Goal: Share content: Share content

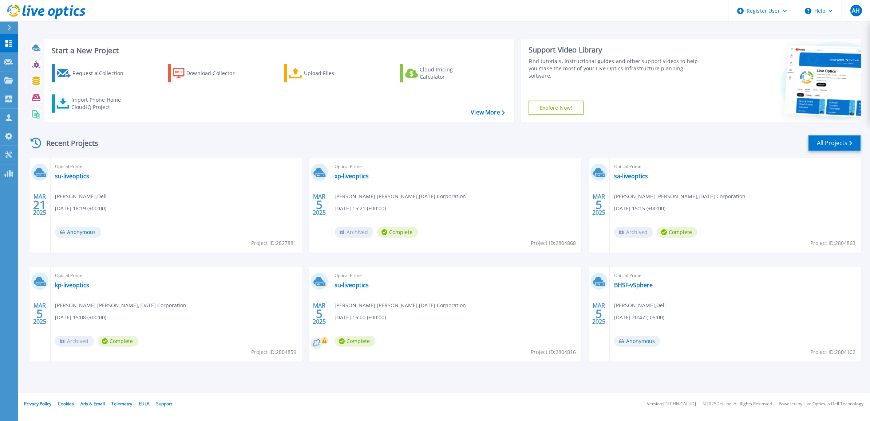
click at [822, 143] on link "All Projects" at bounding box center [834, 143] width 53 height 16
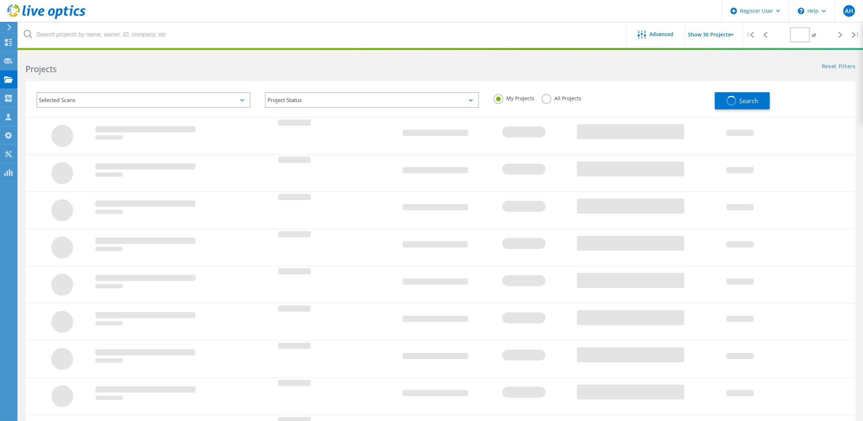
type input "1"
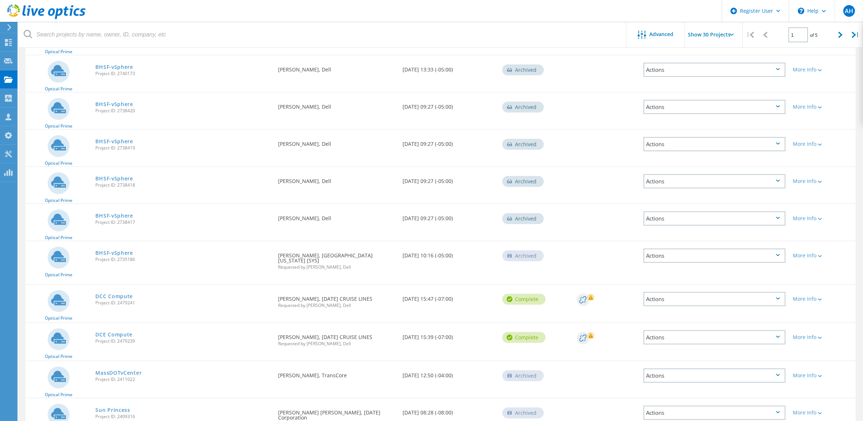
scroll to position [410, 0]
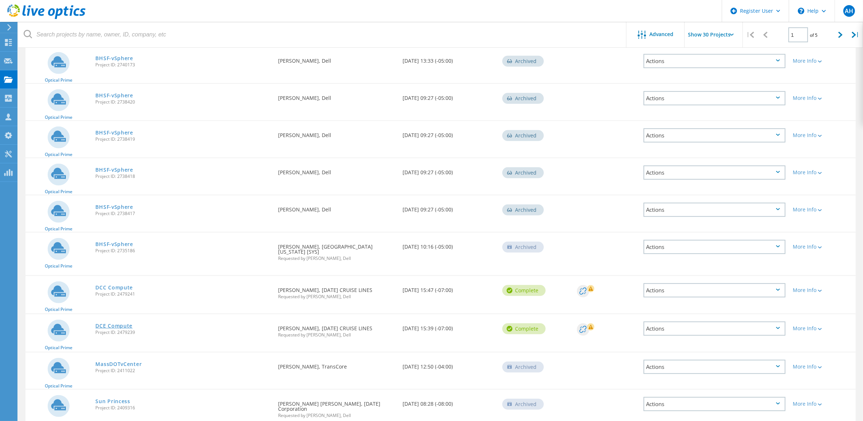
click at [115, 323] on link "DCE Compute" at bounding box center [113, 325] width 37 height 5
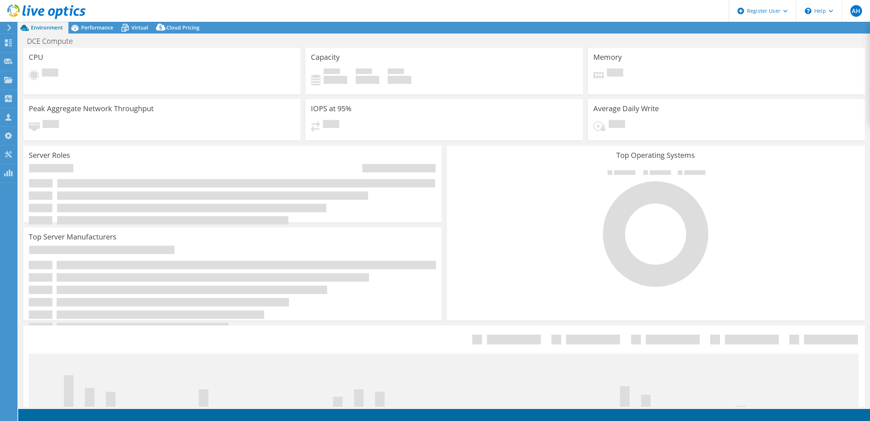
select select "USEast"
select select "USD"
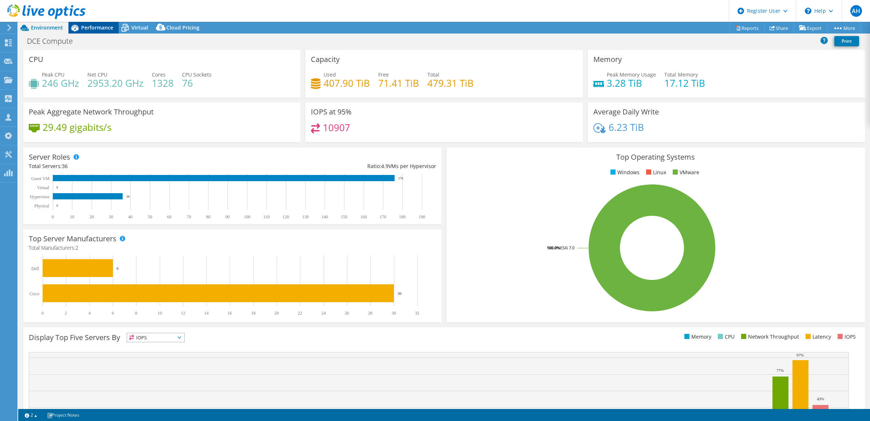
click at [92, 28] on span "Performance" at bounding box center [97, 27] width 32 height 7
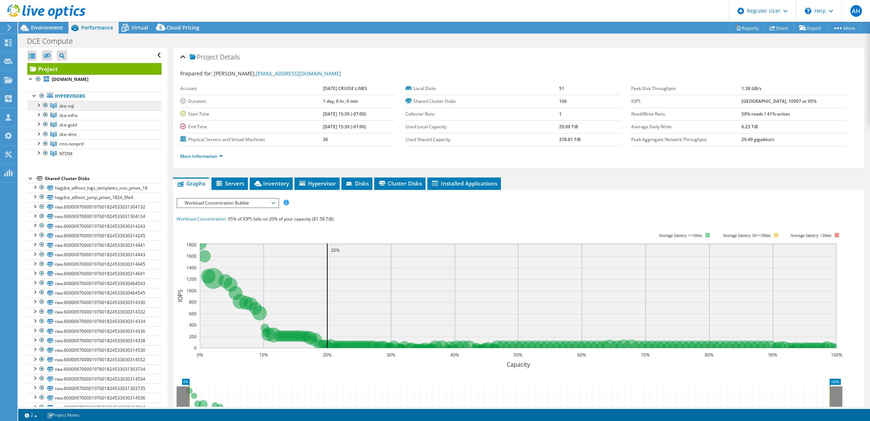
click at [71, 102] on link "dce-sql" at bounding box center [94, 105] width 134 height 9
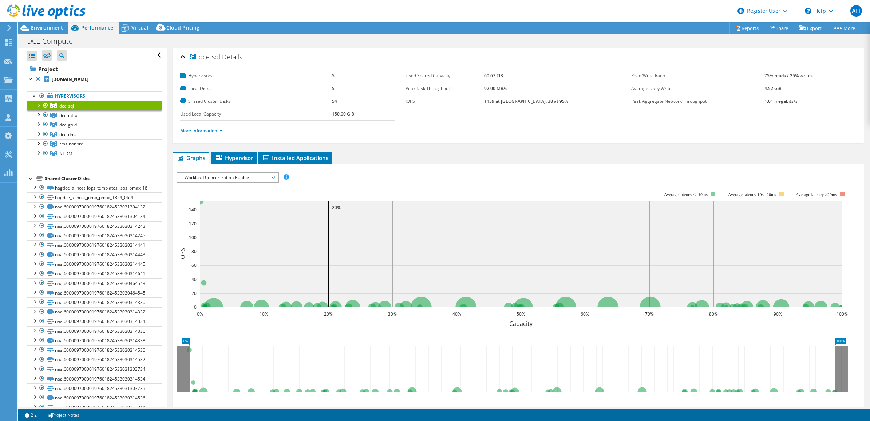
click at [272, 181] on span "Workload Concentration Bubble" at bounding box center [228, 177] width 94 height 9
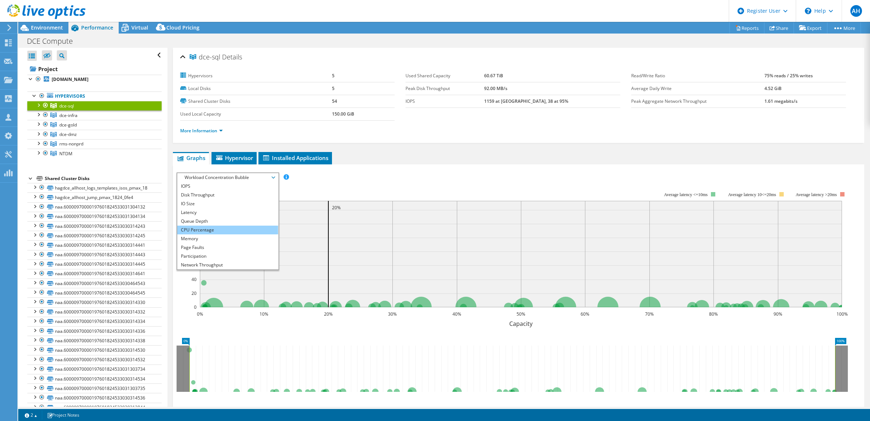
click at [248, 229] on li "CPU Percentage" at bounding box center [227, 229] width 101 height 9
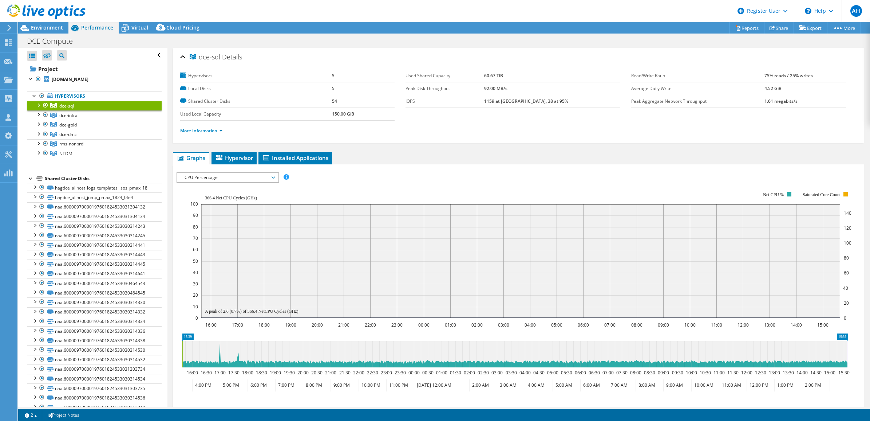
click at [254, 175] on span "CPU Percentage" at bounding box center [228, 177] width 94 height 9
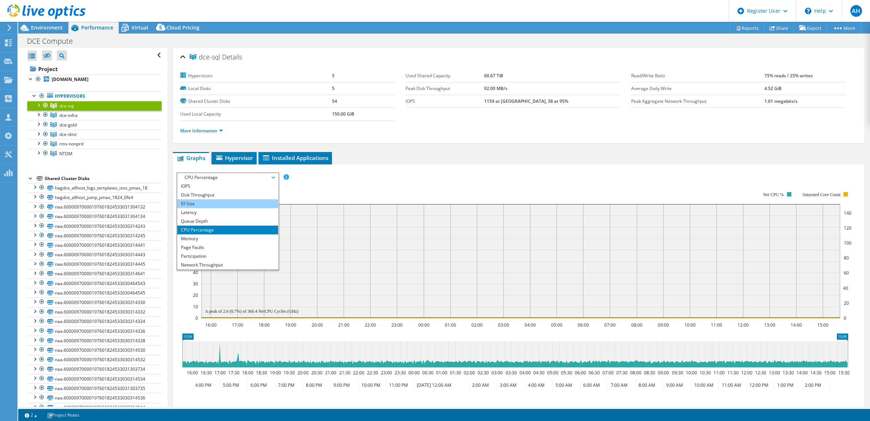
click at [220, 201] on li "IO Size" at bounding box center [227, 203] width 101 height 9
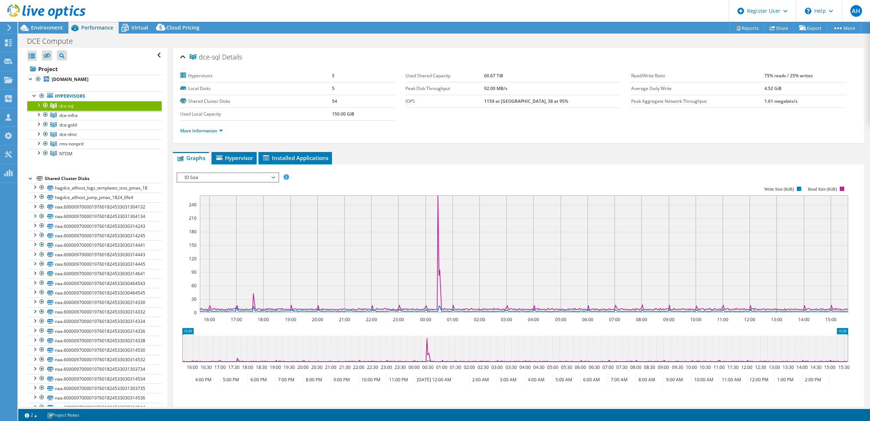
click at [223, 178] on span "IO Size" at bounding box center [228, 177] width 94 height 9
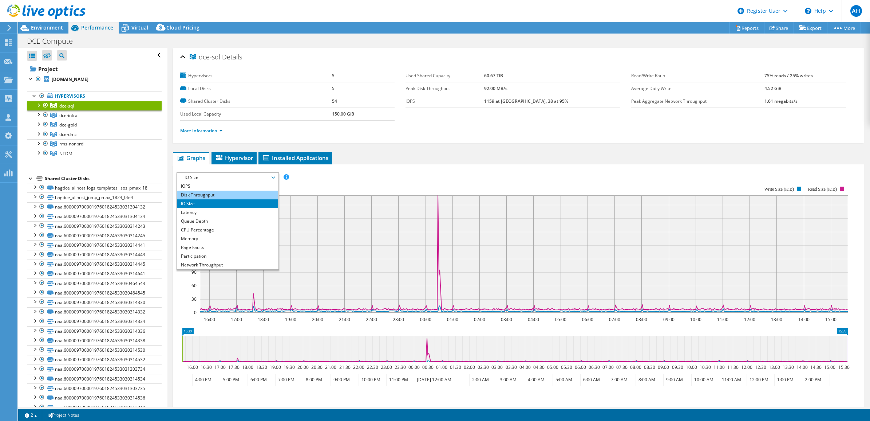
click at [217, 192] on li "Disk Throughput" at bounding box center [227, 194] width 101 height 9
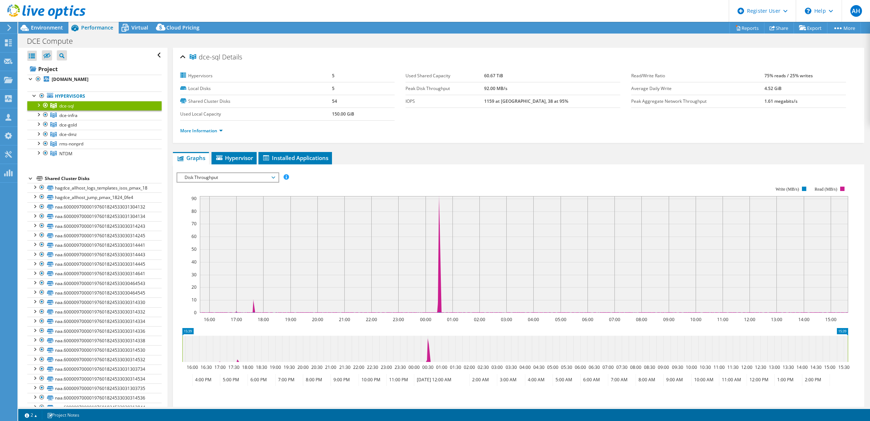
click at [222, 178] on span "Disk Throughput" at bounding box center [228, 177] width 94 height 9
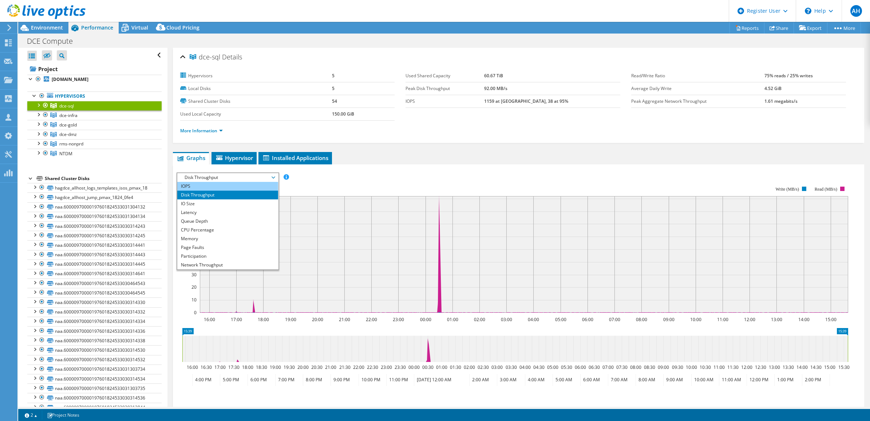
click at [205, 184] on li "IOPS" at bounding box center [227, 186] width 101 height 9
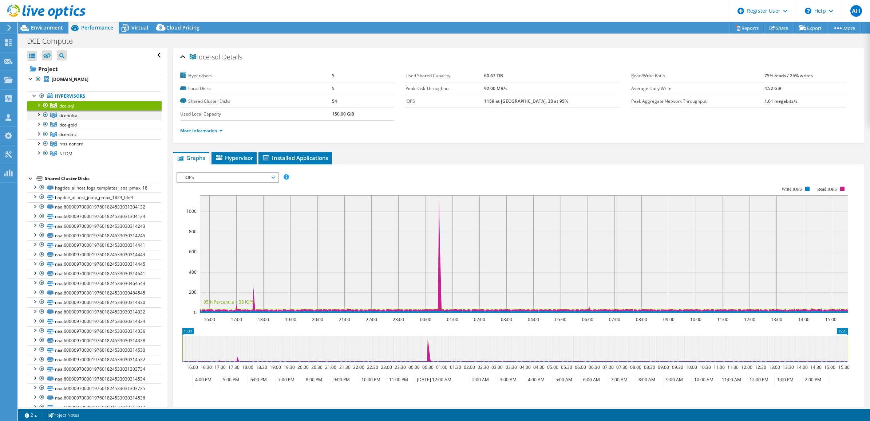
click at [38, 115] on div at bounding box center [38, 113] width 7 height 7
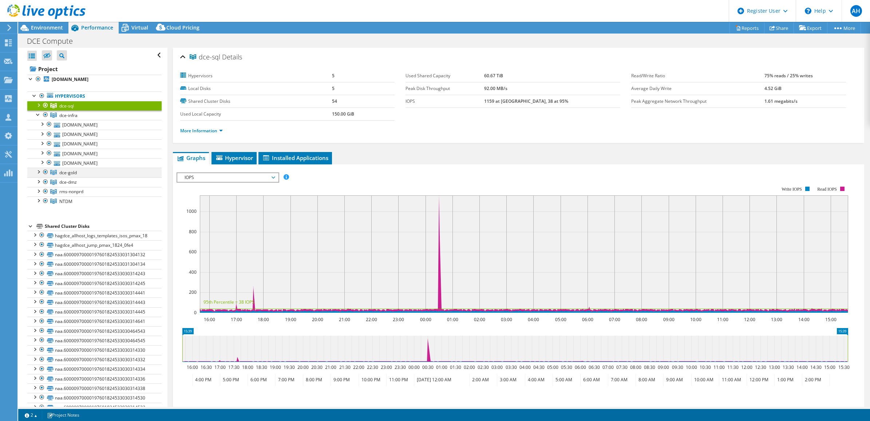
click at [38, 175] on div at bounding box center [38, 170] width 7 height 7
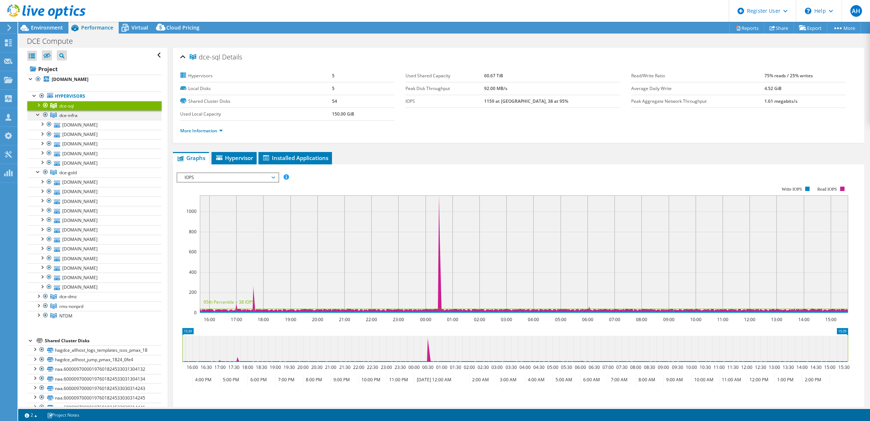
click at [38, 115] on div at bounding box center [38, 113] width 7 height 7
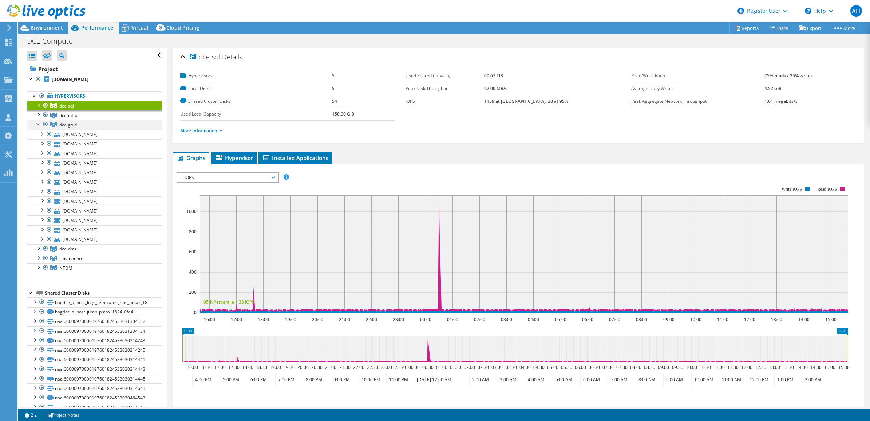
click at [38, 123] on div at bounding box center [38, 123] width 7 height 7
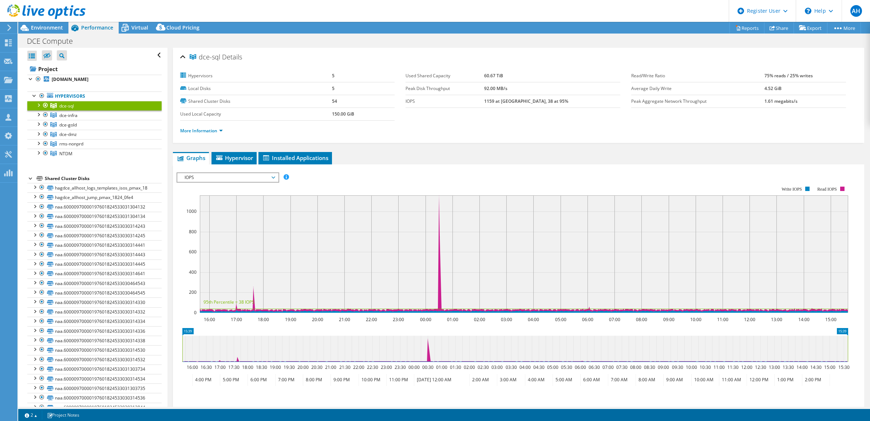
click at [9, 22] on div at bounding box center [43, 12] width 86 height 24
click at [9, 25] on icon at bounding box center [9, 27] width 5 height 7
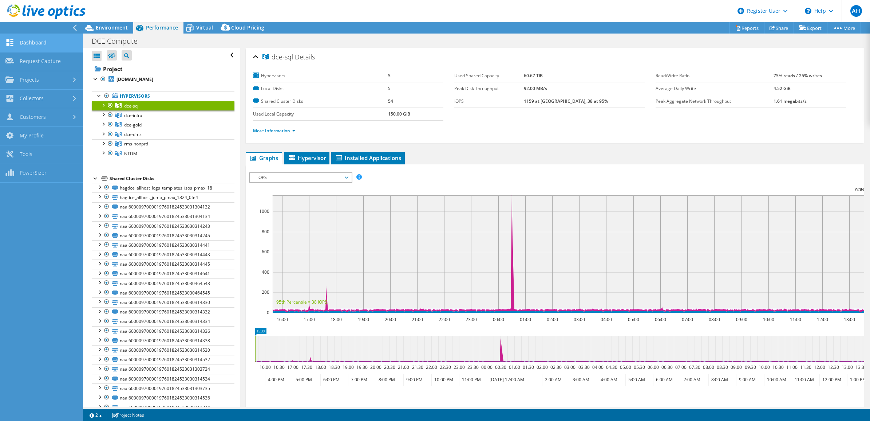
click at [38, 43] on link "Dashboard" at bounding box center [41, 43] width 83 height 19
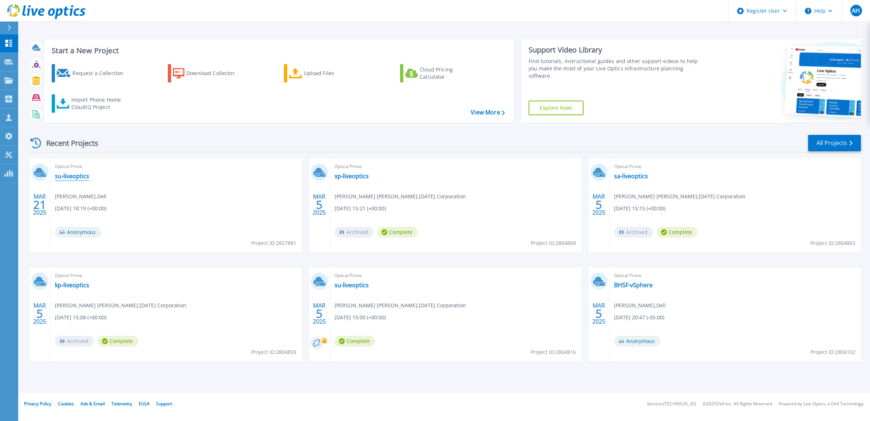
click at [81, 173] on link "su-liveoptics" at bounding box center [72, 175] width 34 height 7
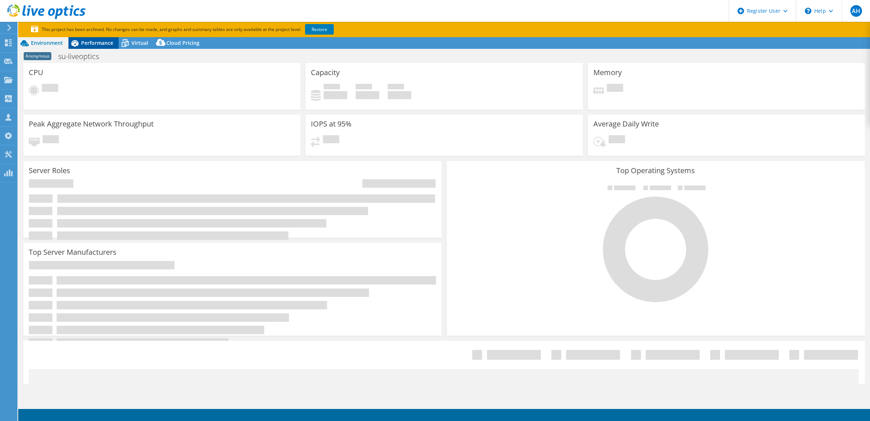
select select "USD"
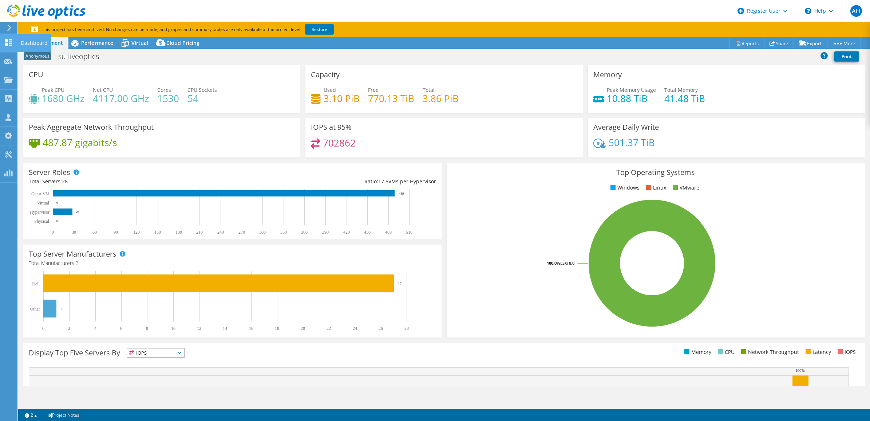
click at [7, 42] on icon at bounding box center [8, 42] width 9 height 7
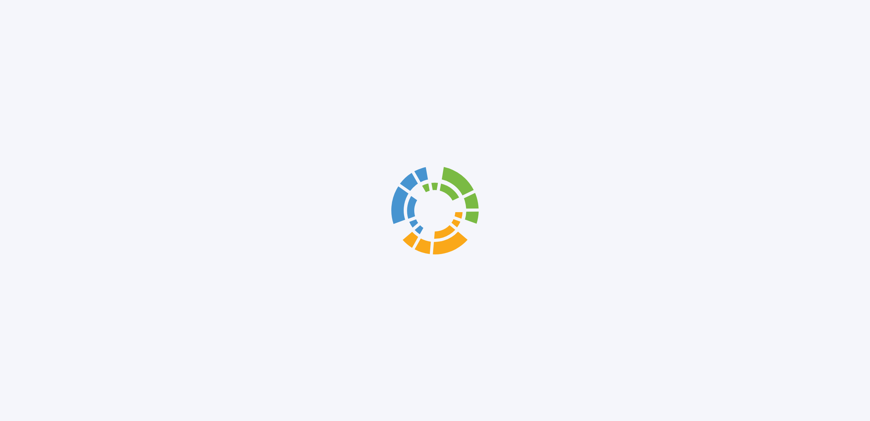
click at [9, 39] on div at bounding box center [435, 210] width 870 height 421
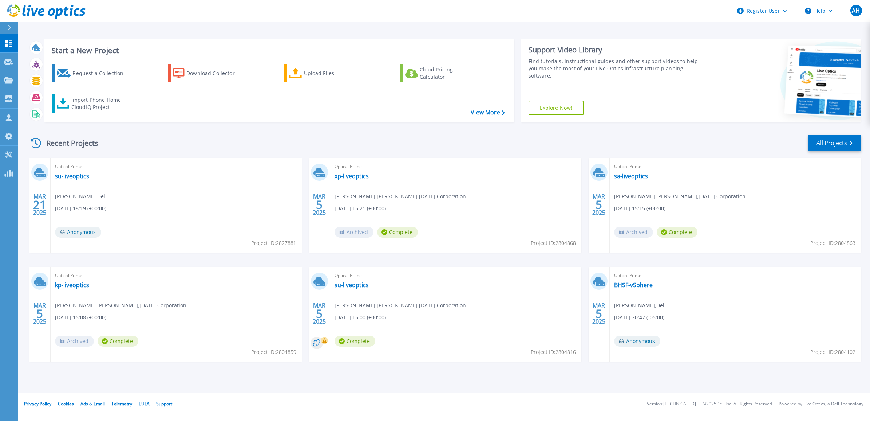
click at [13, 28] on div at bounding box center [13, 27] width 12 height 12
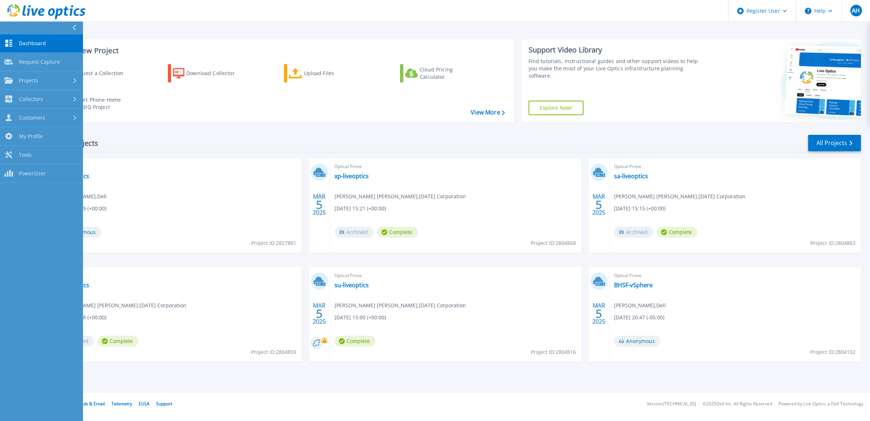
click at [76, 27] on div at bounding box center [77, 27] width 12 height 12
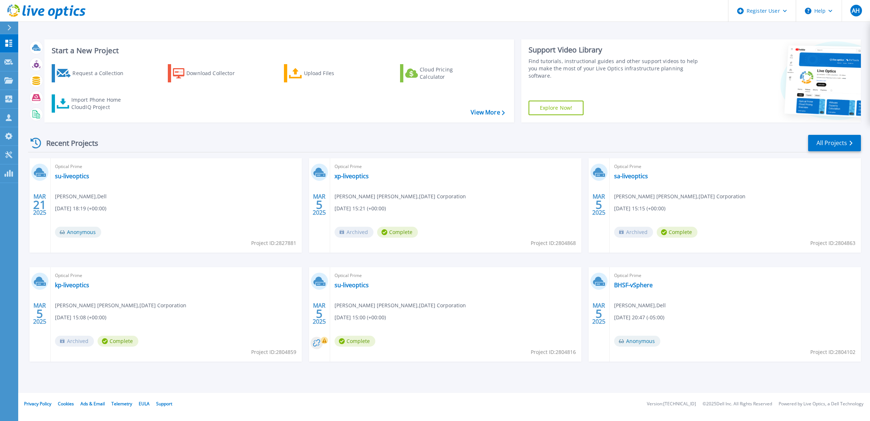
click at [194, 143] on div "Recent Projects All Projects" at bounding box center [444, 143] width 833 height 18
drag, startPoint x: 832, startPoint y: 141, endPoint x: 489, endPoint y: 129, distance: 343.5
click at [832, 141] on link "All Projects" at bounding box center [834, 143] width 53 height 16
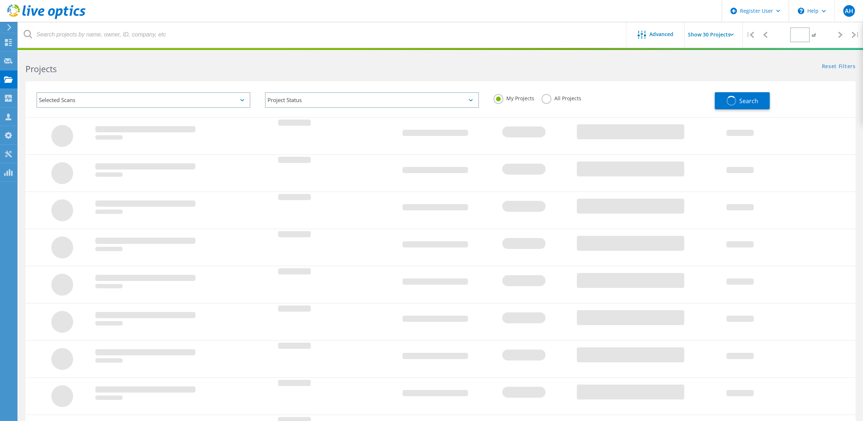
type input "1"
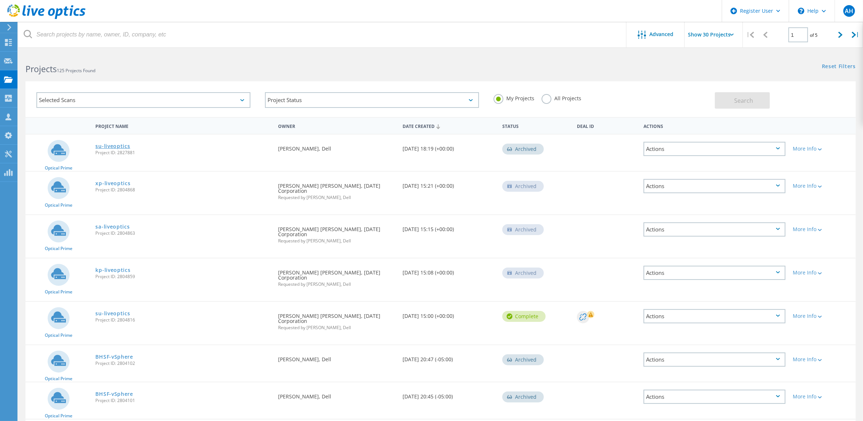
click at [114, 145] on link "su-liveoptics" at bounding box center [112, 145] width 35 height 5
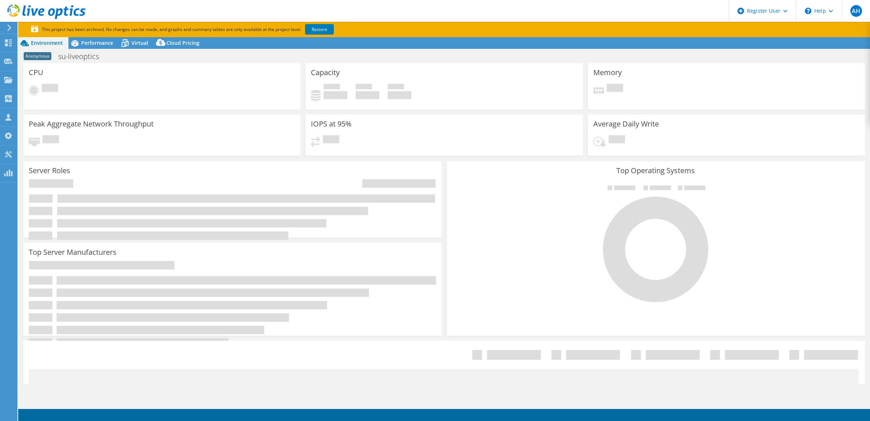
select select "USD"
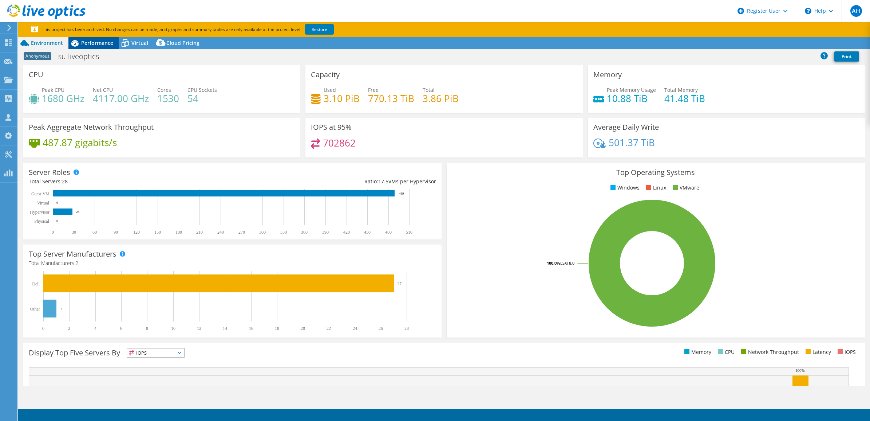
click at [105, 44] on span "Performance" at bounding box center [97, 42] width 32 height 7
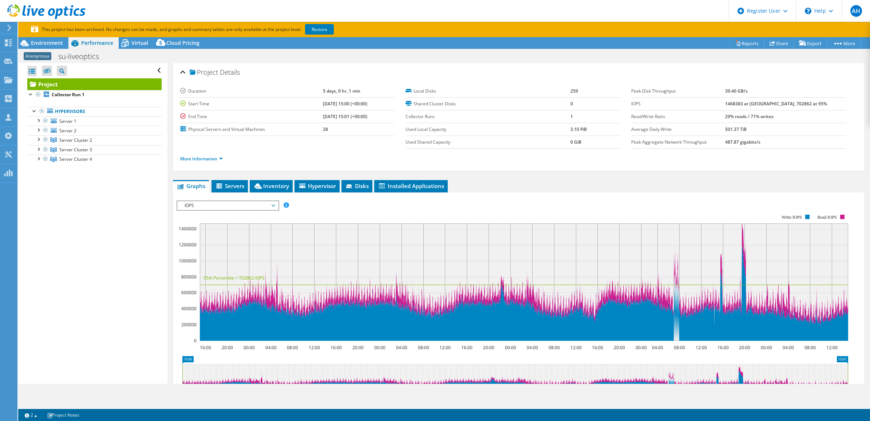
click at [221, 201] on span "IOPS" at bounding box center [228, 205] width 94 height 9
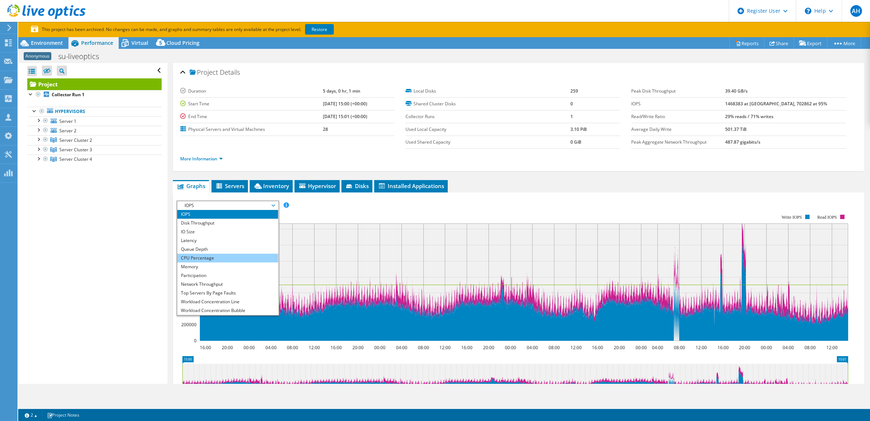
click at [223, 257] on li "CPU Percentage" at bounding box center [227, 257] width 101 height 9
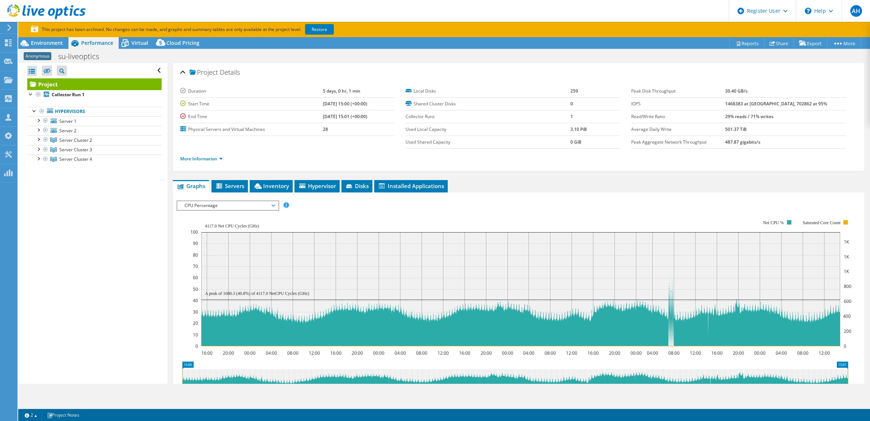
click at [64, 220] on div "Open All Close All Hide Excluded Nodes Project Tree Filter" at bounding box center [92, 223] width 149 height 320
click at [38, 133] on div at bounding box center [38, 129] width 7 height 7
click at [42, 121] on div at bounding box center [45, 120] width 7 height 9
click at [37, 121] on div at bounding box center [38, 119] width 7 height 7
click at [37, 188] on div at bounding box center [38, 186] width 7 height 7
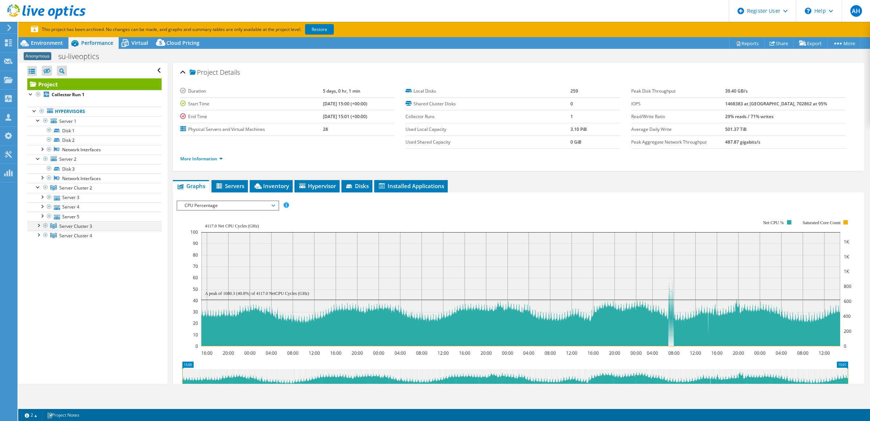
click at [38, 225] on div at bounding box center [38, 224] width 7 height 7
click at [38, 266] on div at bounding box center [38, 262] width 7 height 7
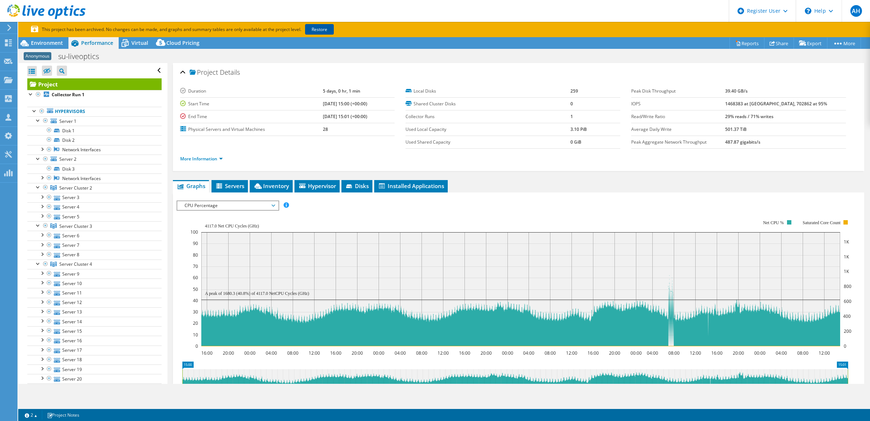
click at [329, 27] on link "Restore" at bounding box center [319, 29] width 29 height 11
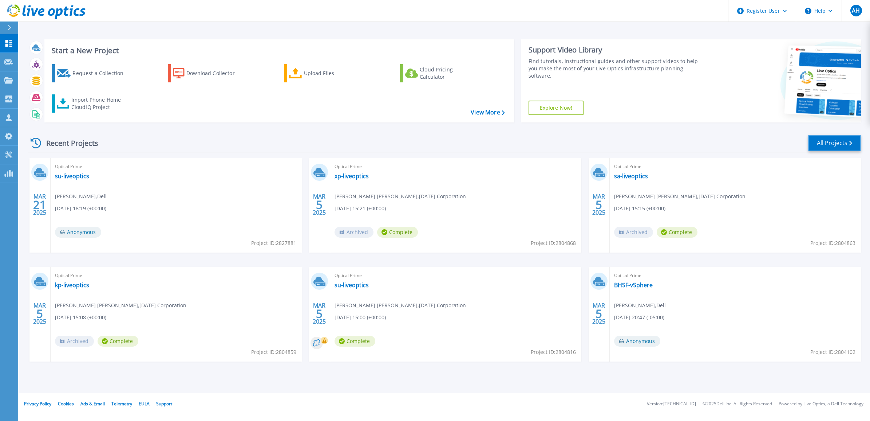
click at [827, 145] on link "All Projects" at bounding box center [834, 143] width 53 height 16
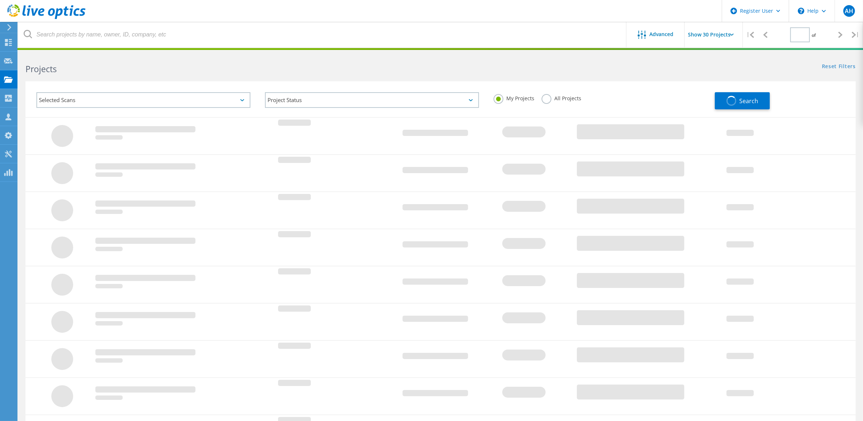
type input "1"
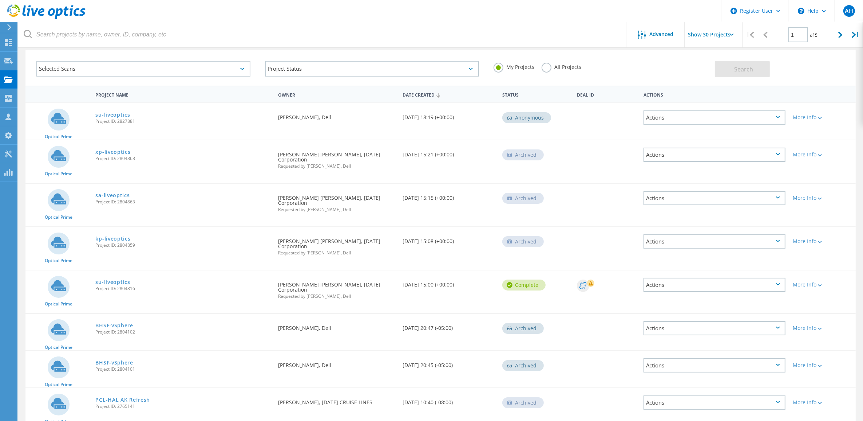
scroll to position [46, 0]
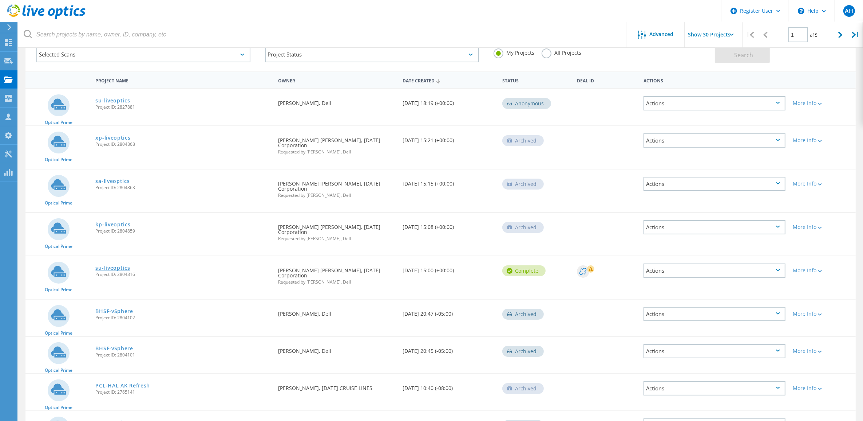
click at [110, 265] on link "su-liveoptics" at bounding box center [112, 267] width 35 height 5
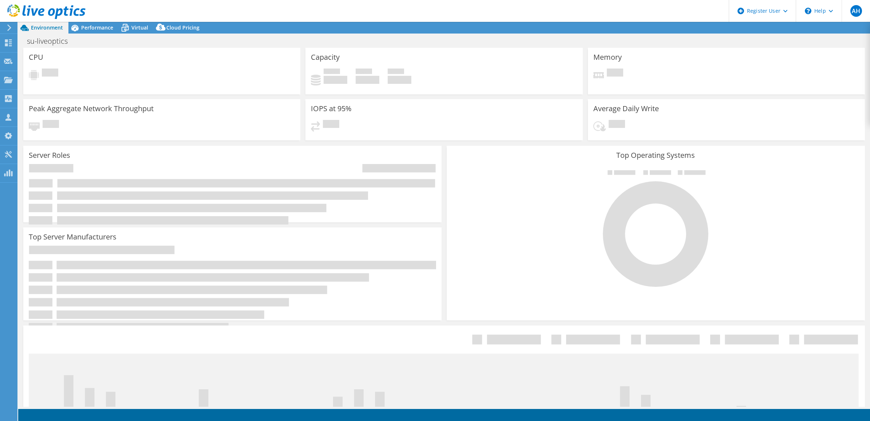
select select "USEast"
select select "USD"
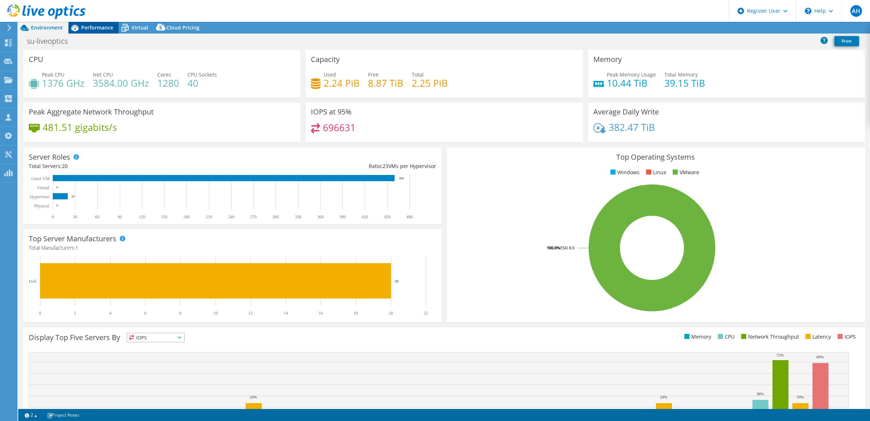
click at [92, 26] on span "Performance" at bounding box center [97, 27] width 32 height 7
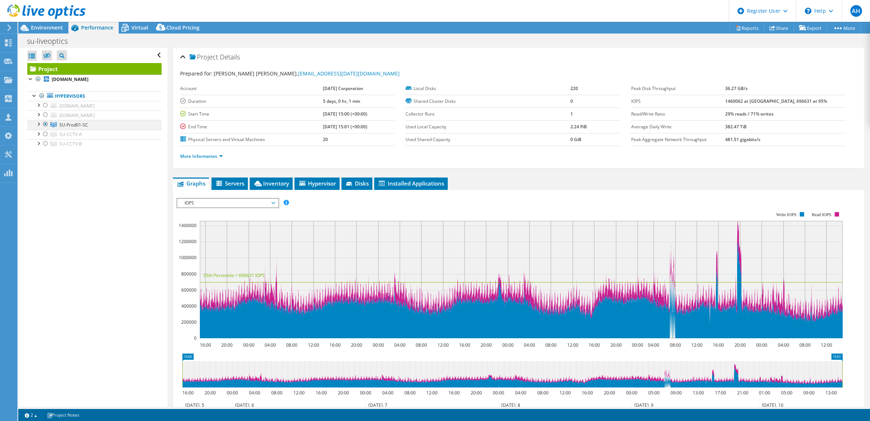
click at [38, 125] on div at bounding box center [38, 123] width 7 height 7
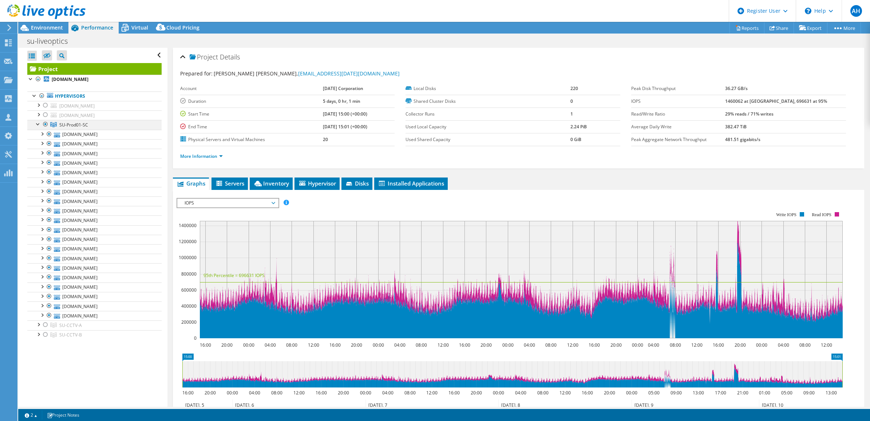
click at [38, 125] on div at bounding box center [38, 123] width 7 height 7
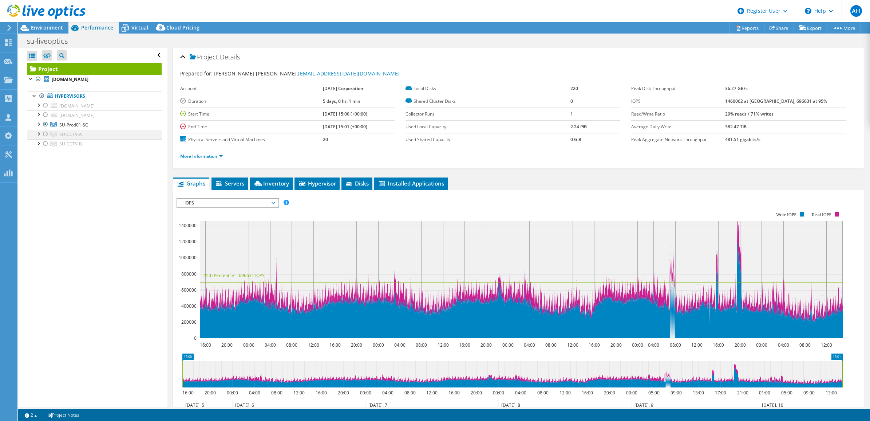
click at [36, 136] on div at bounding box center [38, 133] width 7 height 7
click at [43, 95] on div at bounding box center [41, 95] width 7 height 9
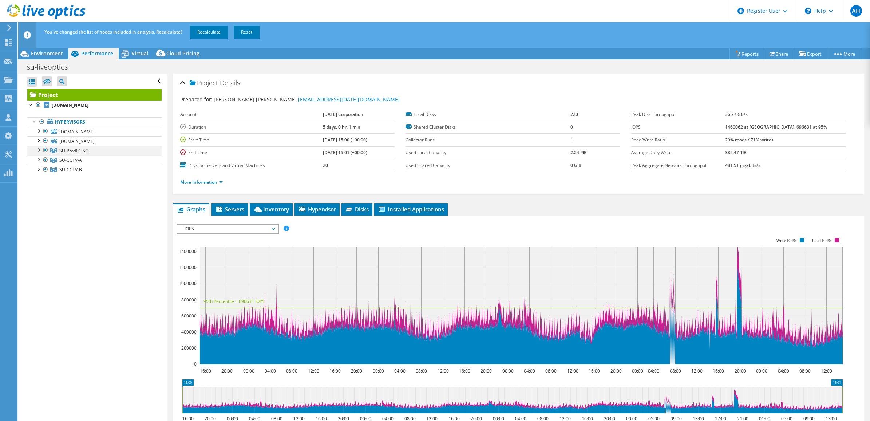
click at [37, 150] on div at bounding box center [38, 149] width 7 height 7
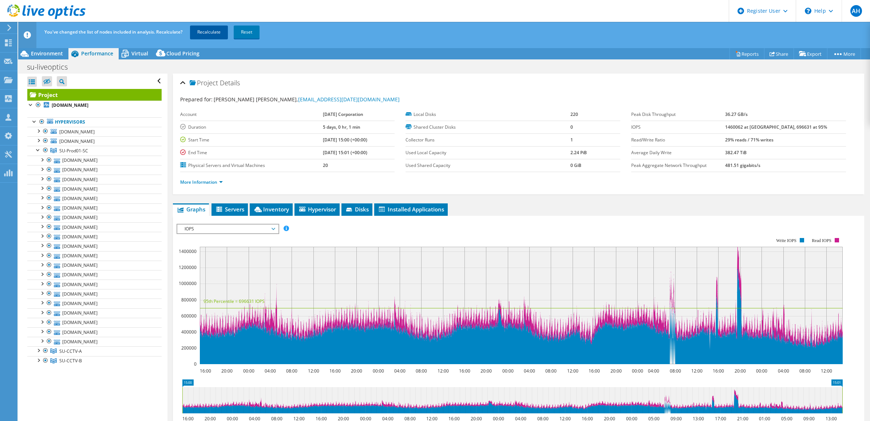
click at [216, 35] on link "Recalculate" at bounding box center [209, 31] width 38 height 13
click at [10, 39] on icon at bounding box center [8, 42] width 9 height 7
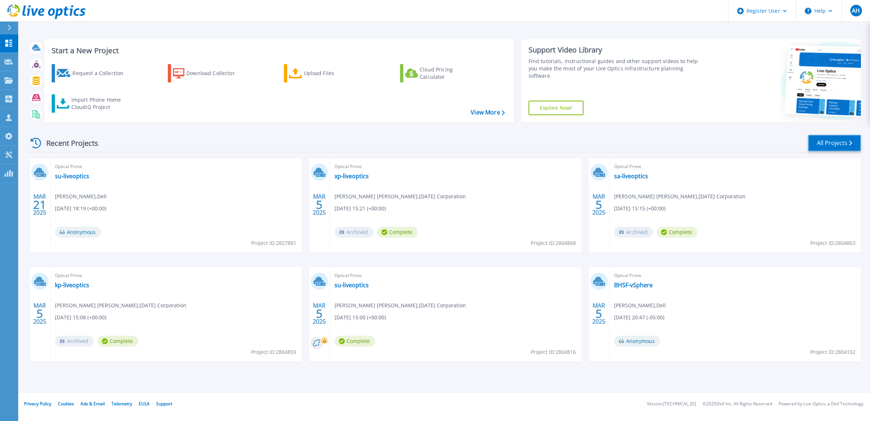
click at [840, 136] on link "All Projects" at bounding box center [834, 143] width 53 height 16
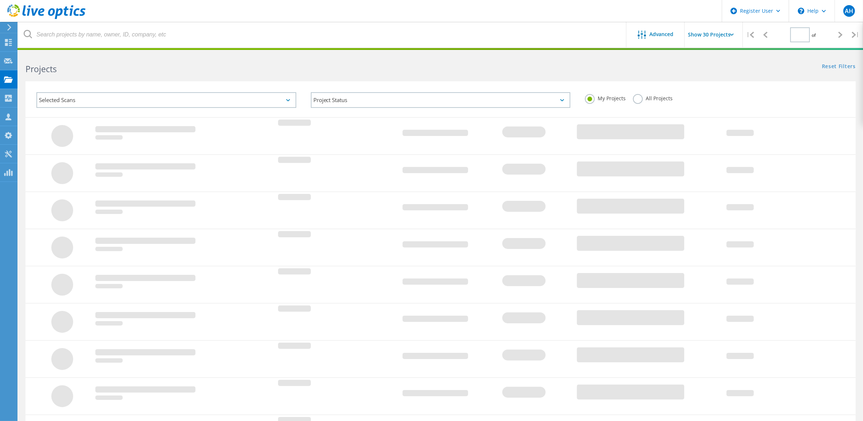
type input "1"
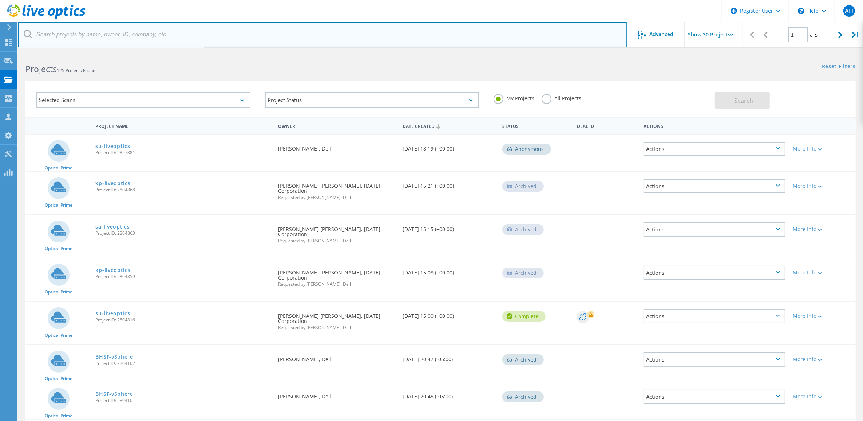
click at [461, 27] on input "text" at bounding box center [322, 34] width 609 height 25
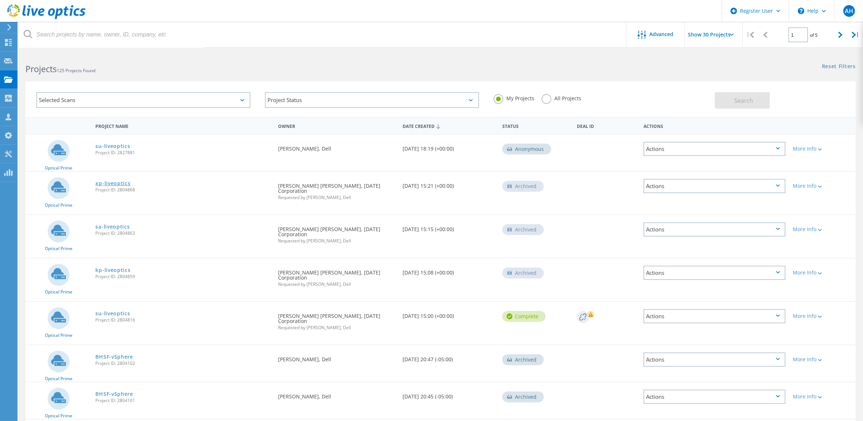
click at [112, 183] on link "xp-liveoptics" at bounding box center [112, 183] width 35 height 5
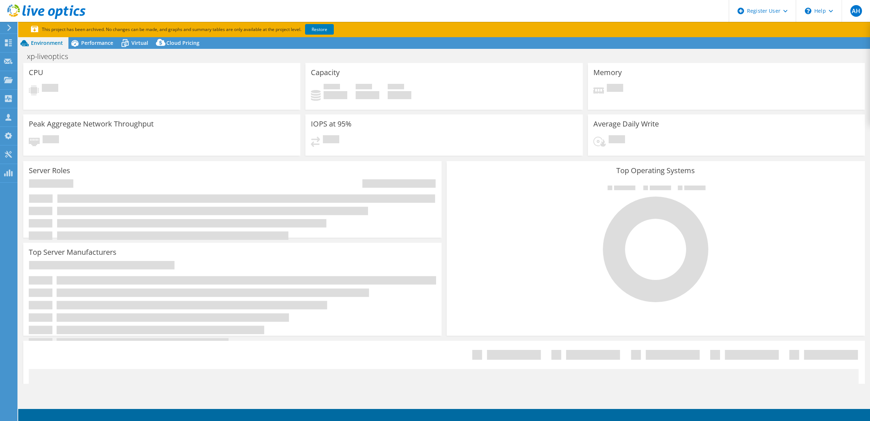
select select "USD"
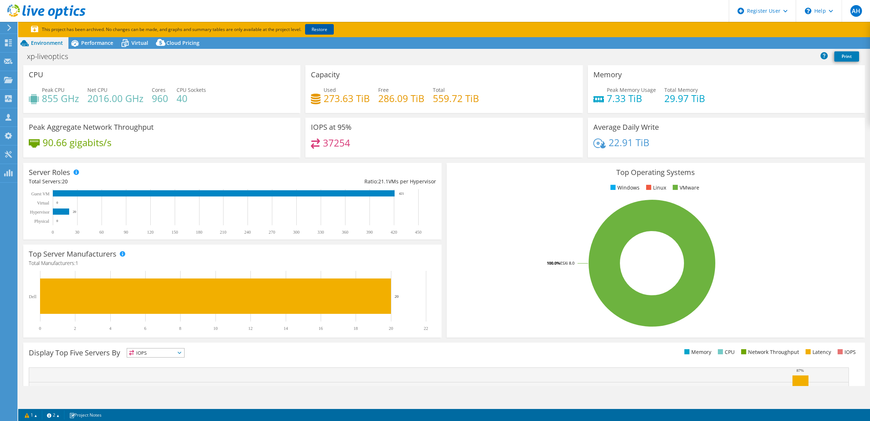
click at [317, 27] on link "Restore" at bounding box center [319, 29] width 29 height 11
click at [10, 46] on use at bounding box center [8, 42] width 7 height 7
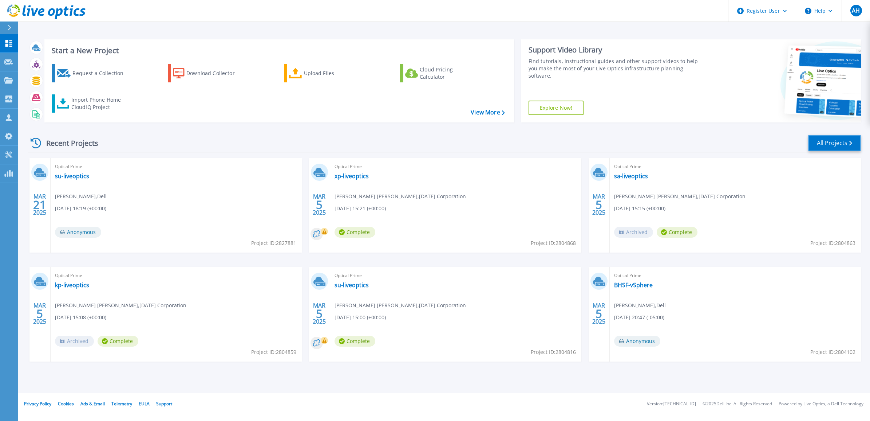
drag, startPoint x: 835, startPoint y: 141, endPoint x: 815, endPoint y: 146, distance: 20.6
click at [835, 141] on link "All Projects" at bounding box center [834, 143] width 53 height 16
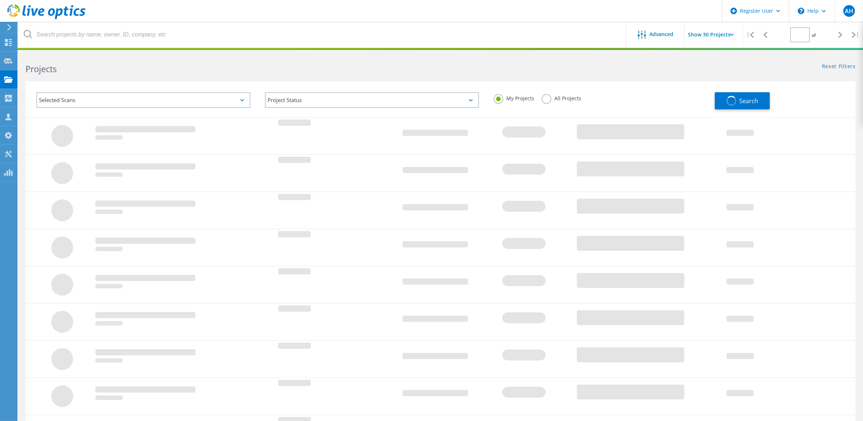
type input "1"
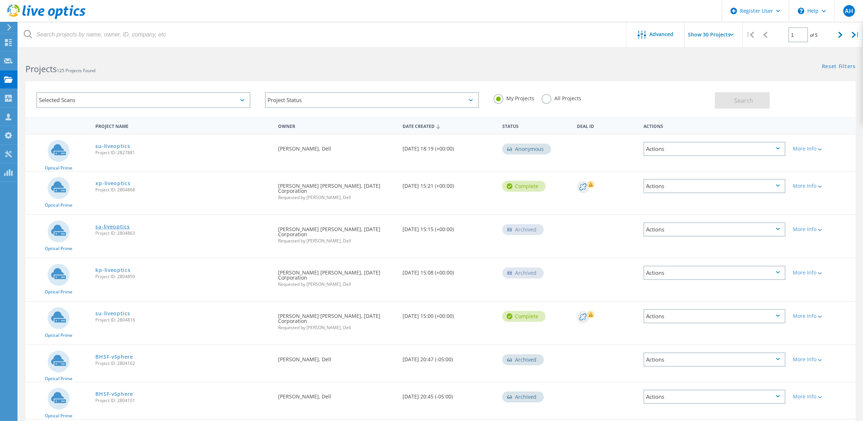
click at [113, 224] on link "sa-liveoptics" at bounding box center [112, 226] width 34 height 5
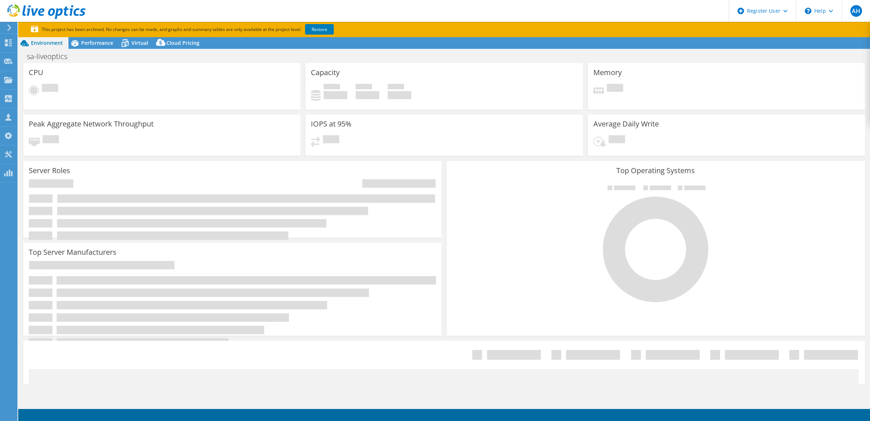
select select "USD"
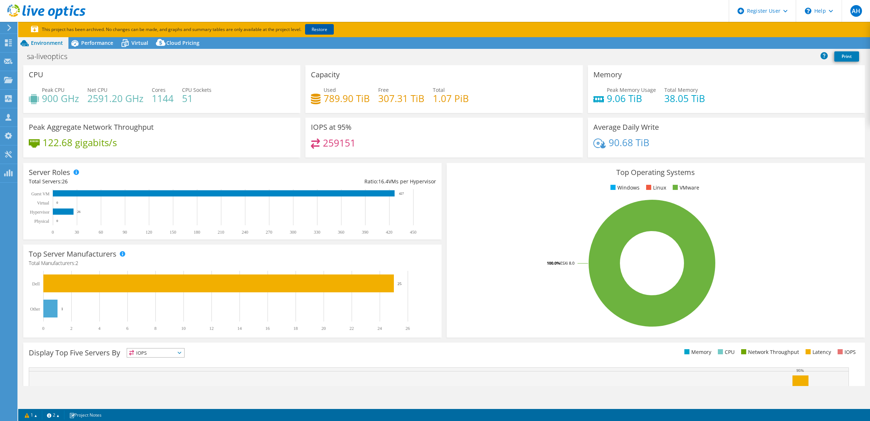
click at [321, 30] on link "Restore" at bounding box center [319, 29] width 29 height 11
click at [12, 43] on icon at bounding box center [8, 42] width 9 height 7
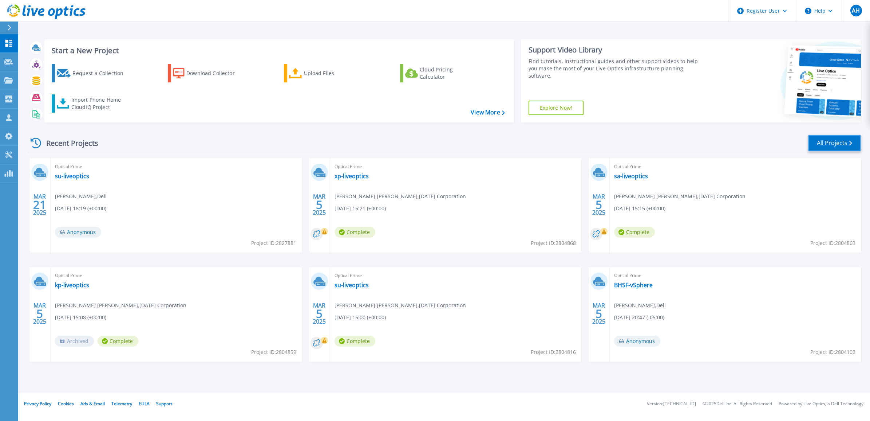
click at [832, 146] on link "All Projects" at bounding box center [834, 143] width 53 height 16
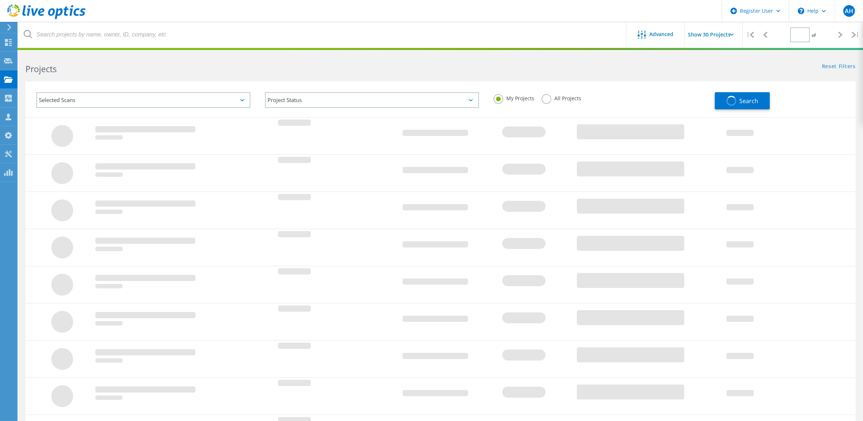
type input "1"
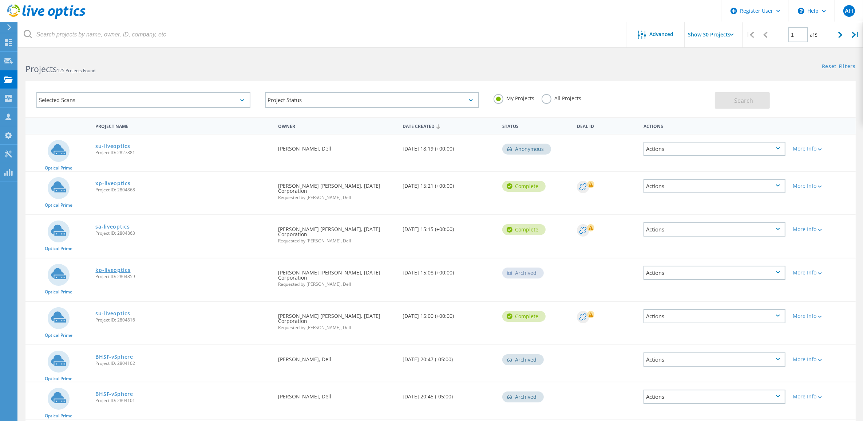
click at [110, 267] on link "kp-liveoptics" at bounding box center [112, 269] width 35 height 5
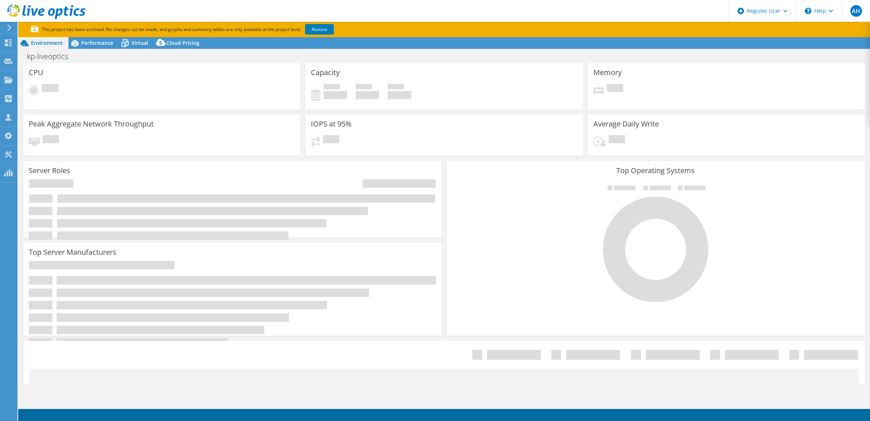
select select "USD"
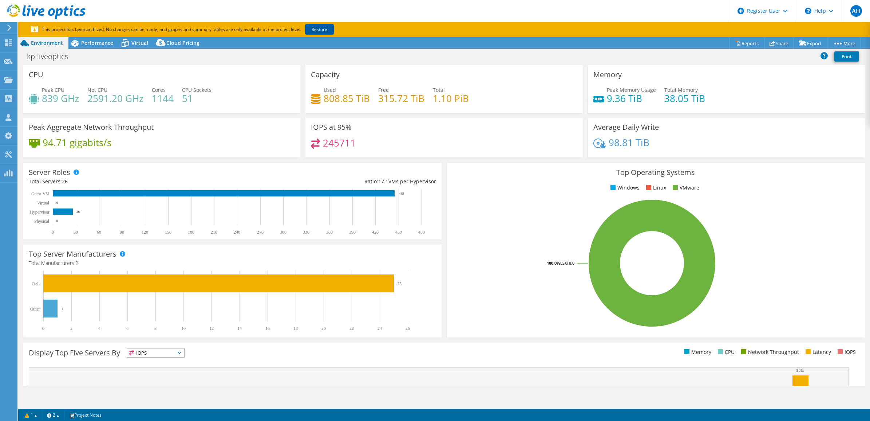
click at [314, 31] on link "Restore" at bounding box center [319, 29] width 29 height 11
click at [8, 39] on icon at bounding box center [8, 42] width 9 height 7
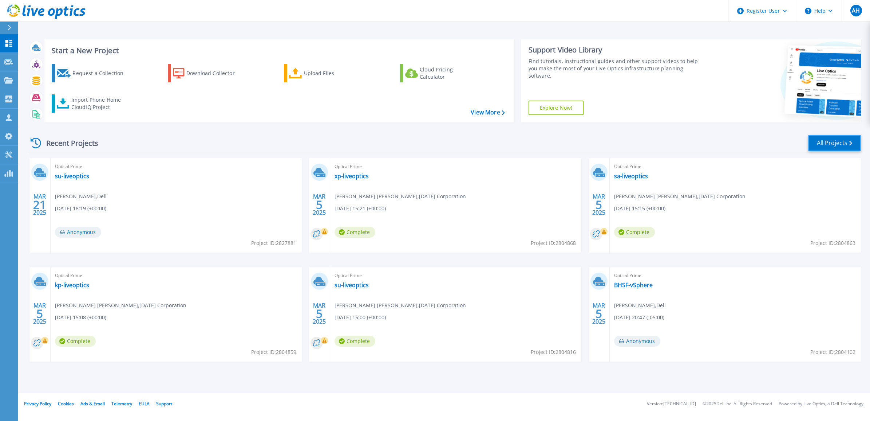
click at [822, 139] on link "All Projects" at bounding box center [834, 143] width 53 height 16
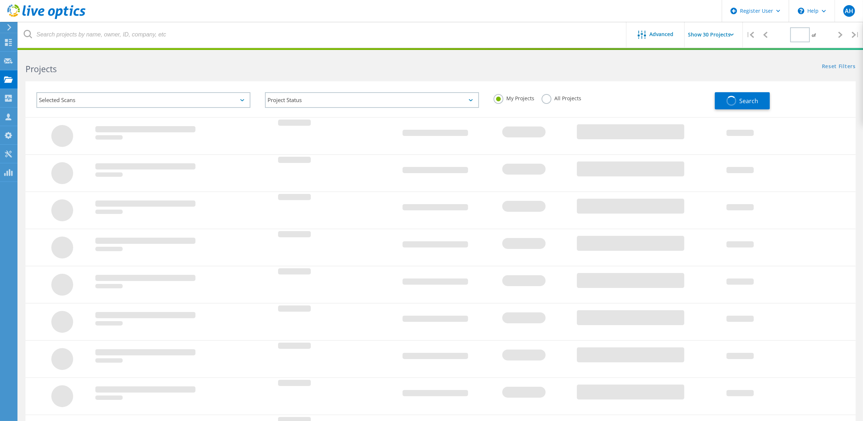
type input "1"
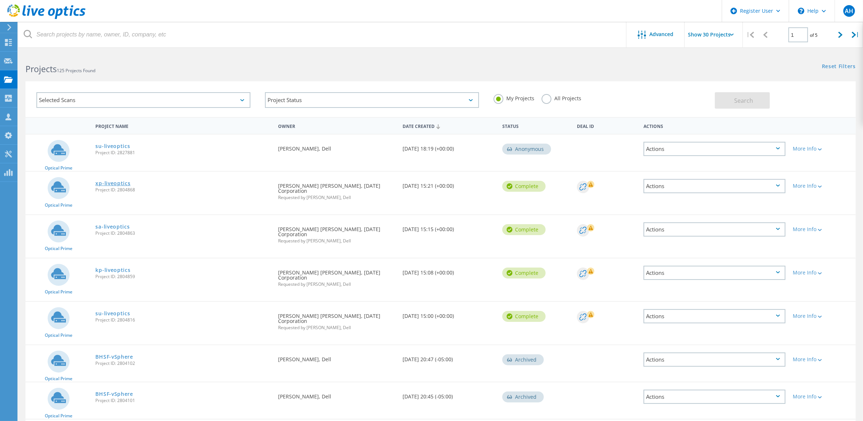
drag, startPoint x: 107, startPoint y: 181, endPoint x: 101, endPoint y: 181, distance: 6.6
click at [107, 181] on link "xp-liveoptics" at bounding box center [112, 183] width 35 height 5
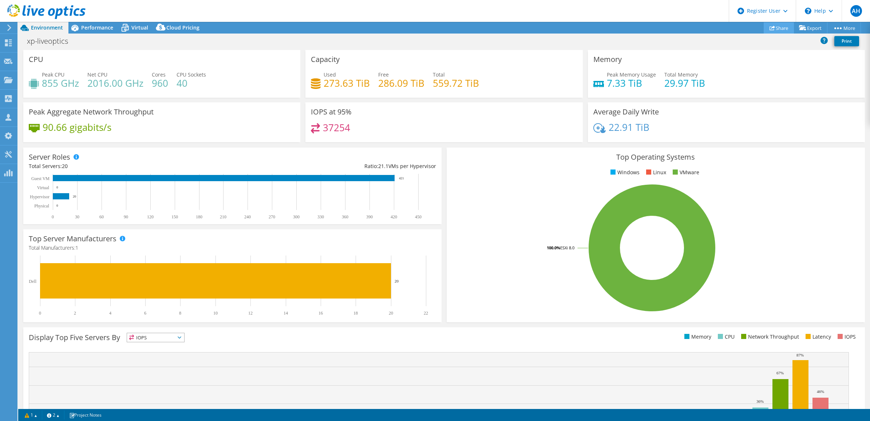
click at [777, 31] on link "Share" at bounding box center [779, 27] width 30 height 11
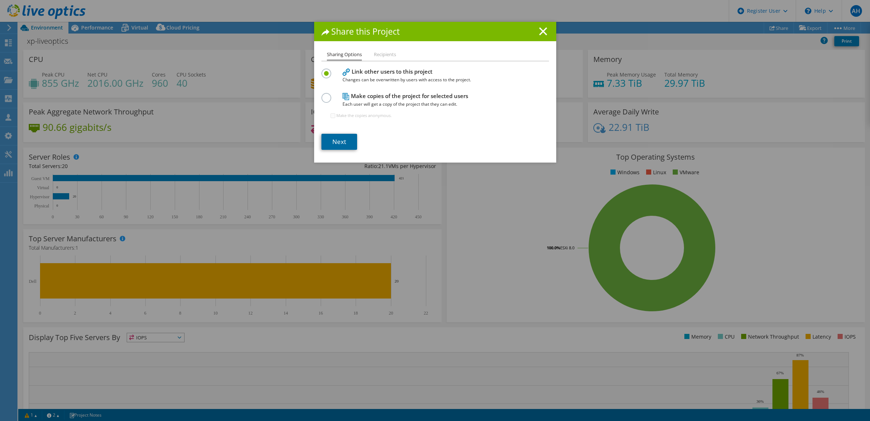
click at [344, 141] on link "Next" at bounding box center [339, 142] width 36 height 16
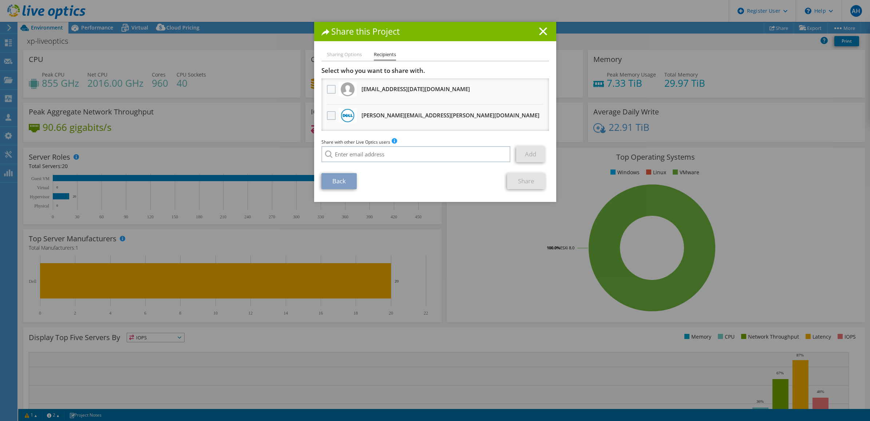
click at [330, 117] on label at bounding box center [332, 115] width 11 height 9
click at [0, 0] on input "checkbox" at bounding box center [0, 0] width 0 height 0
click at [412, 139] on div "Share with other Live Optics users Enter a single email address and click add. …" at bounding box center [435, 152] width 228 height 28
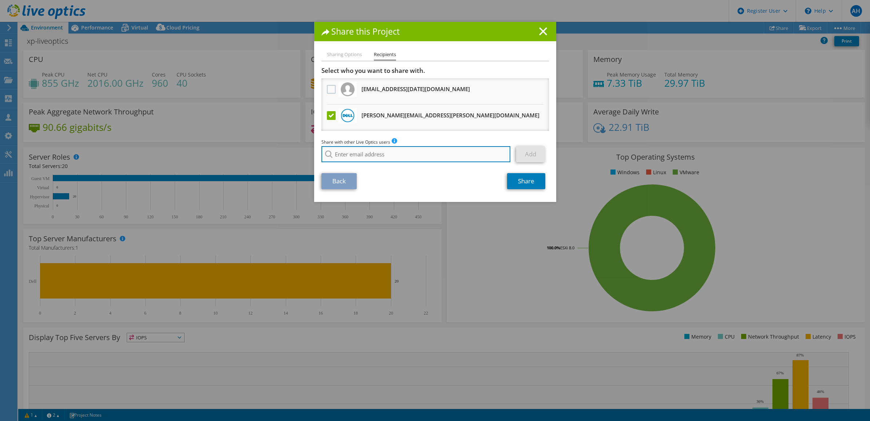
click at [402, 148] on input "search" at bounding box center [415, 154] width 189 height 16
click at [409, 115] on h3 "Anthony.Alberti@dell.com Will receive an anonymous copy" at bounding box center [451, 115] width 178 height 12
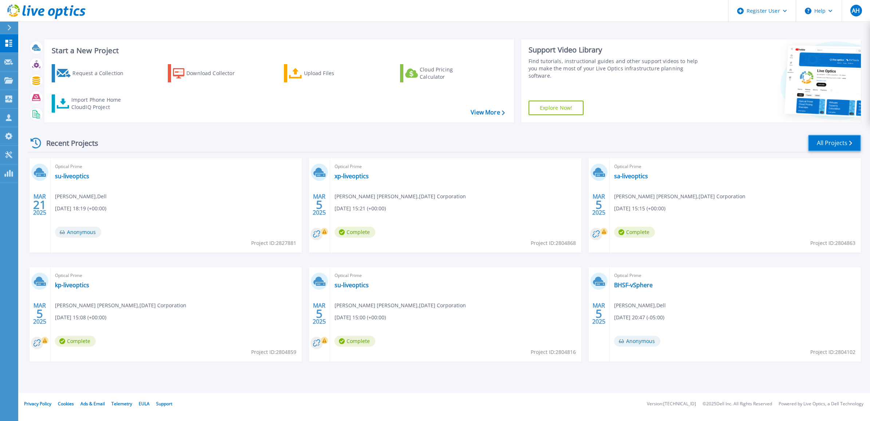
click at [831, 141] on link "All Projects" at bounding box center [834, 143] width 53 height 16
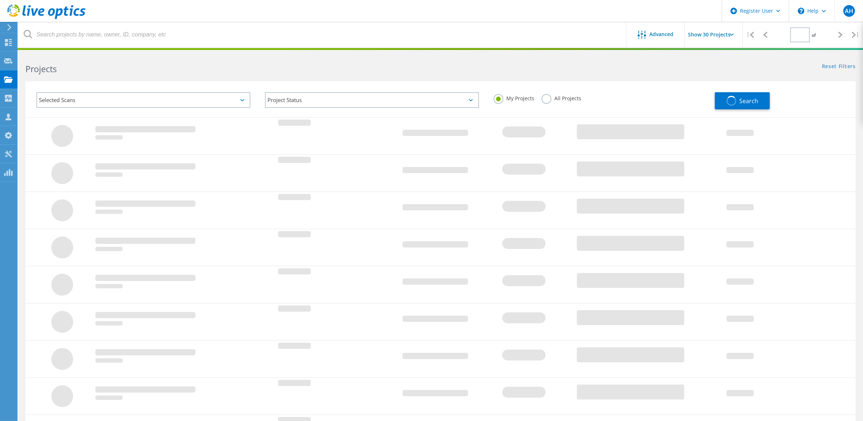
type input "1"
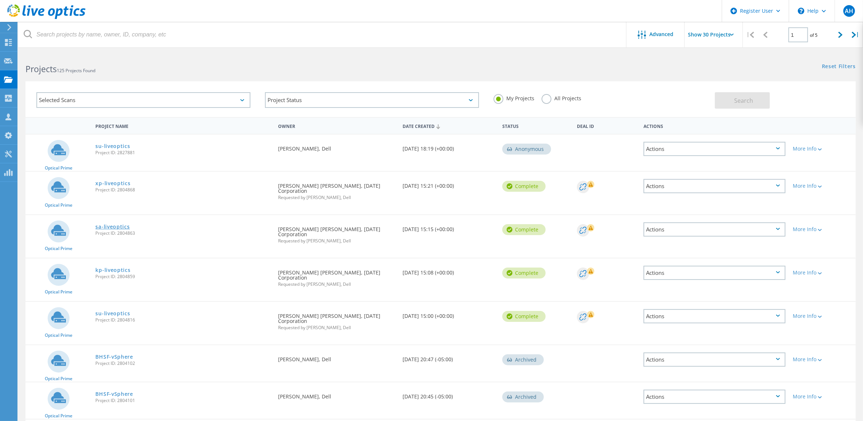
click at [120, 224] on link "sa-liveoptics" at bounding box center [112, 226] width 34 height 5
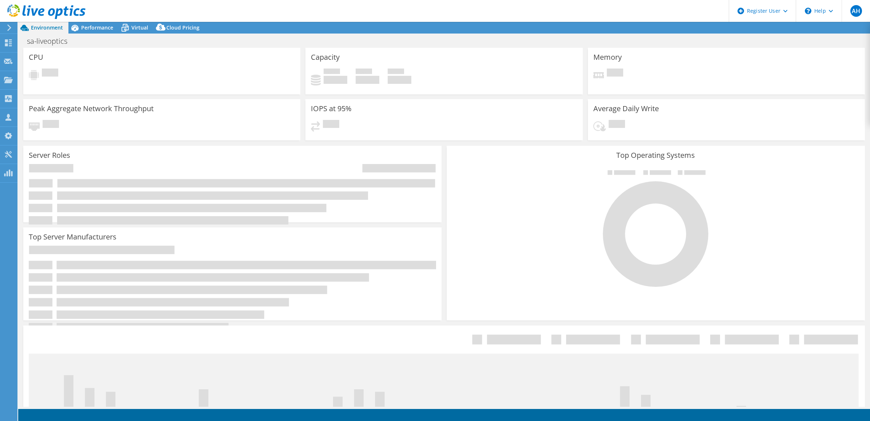
select select "USD"
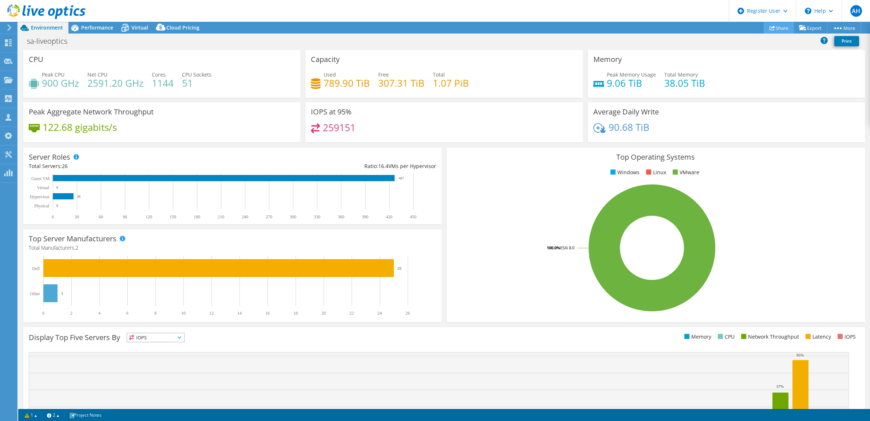
click at [781, 29] on link "Share" at bounding box center [779, 27] width 30 height 11
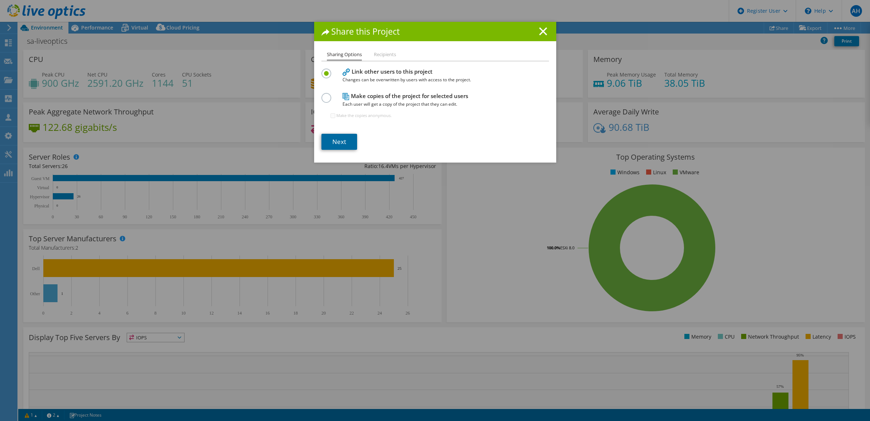
click at [328, 137] on link "Next" at bounding box center [339, 142] width 36 height 16
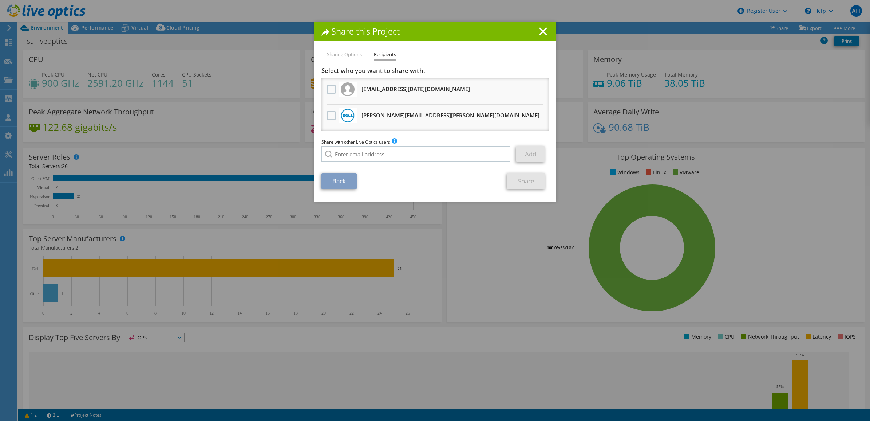
click at [355, 114] on li "[PERSON_NAME][EMAIL_ADDRESS][PERSON_NAME][DOMAIN_NAME] Will receive an anonymou…" at bounding box center [435, 117] width 228 height 26
click at [328, 117] on label at bounding box center [332, 115] width 11 height 9
click at [0, 0] on input "checkbox" at bounding box center [0, 0] width 0 height 0
click at [523, 177] on link "Share" at bounding box center [526, 181] width 38 height 16
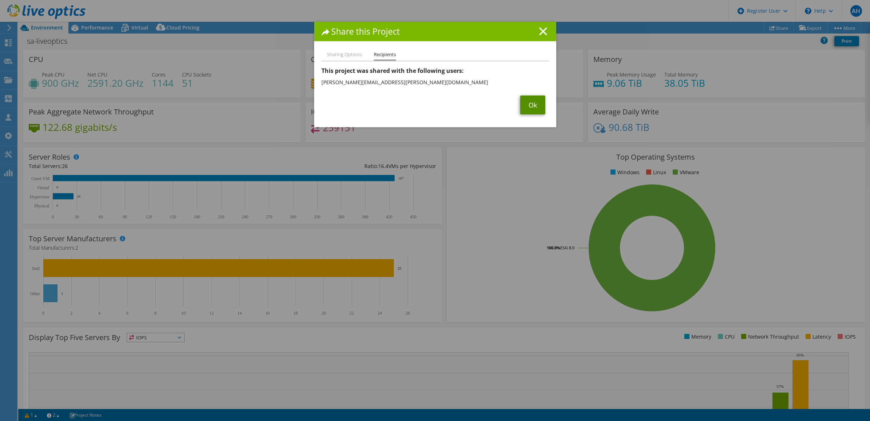
click at [529, 105] on link "Ok" at bounding box center [532, 104] width 25 height 19
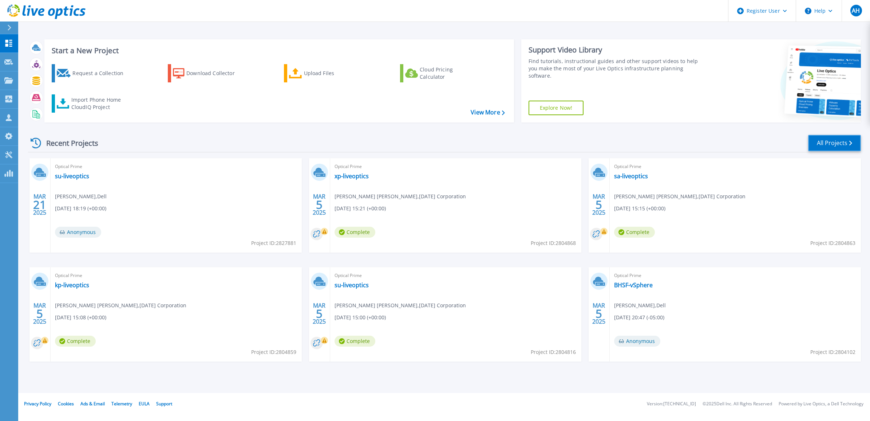
click at [824, 139] on link "All Projects" at bounding box center [834, 143] width 53 height 16
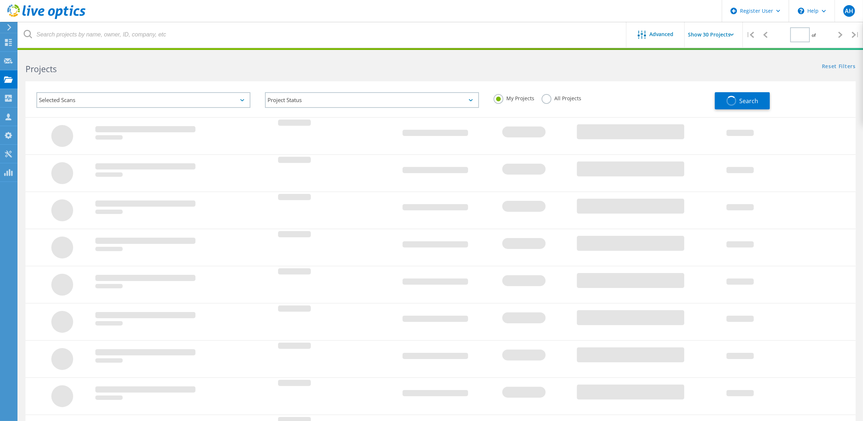
type input "1"
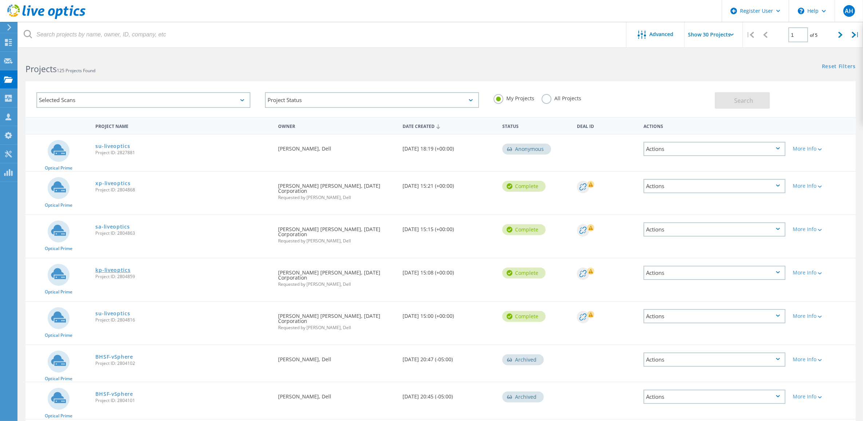
click at [110, 267] on link "kp-liveoptics" at bounding box center [112, 269] width 35 height 5
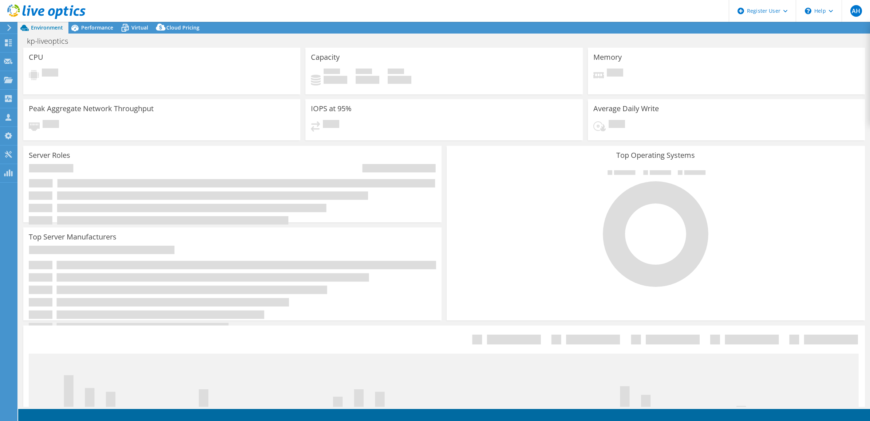
select select "USD"
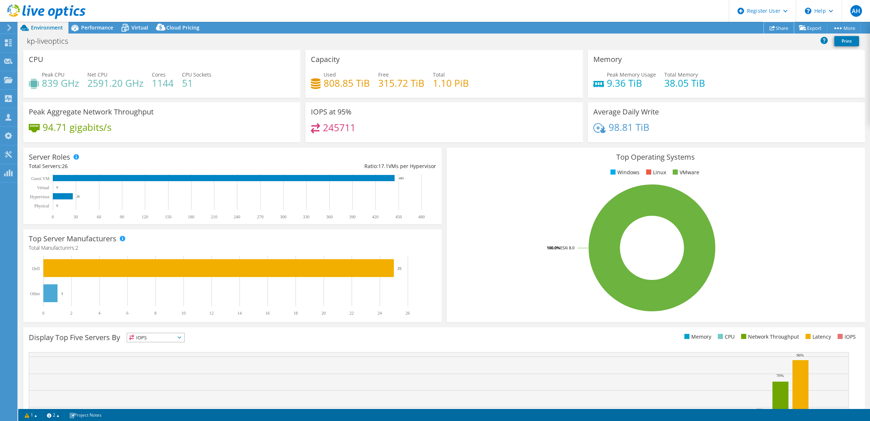
click at [780, 25] on link "Share" at bounding box center [779, 27] width 30 height 11
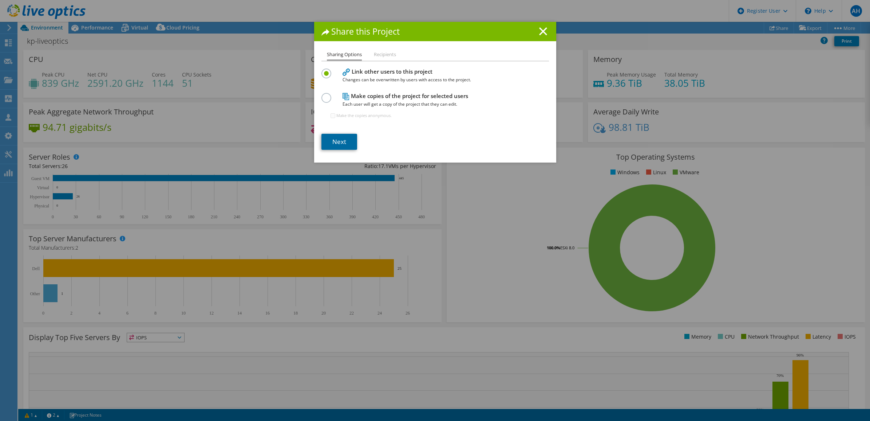
click at [330, 146] on link "Next" at bounding box center [339, 142] width 36 height 16
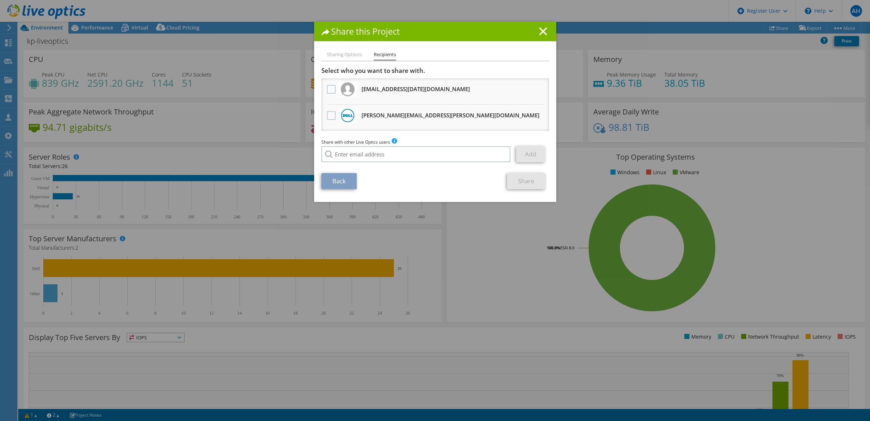
click at [362, 117] on h3 "[PERSON_NAME][EMAIL_ADDRESS][PERSON_NAME][DOMAIN_NAME] Will receive an anonymou…" at bounding box center [451, 115] width 178 height 12
click at [331, 115] on label at bounding box center [332, 115] width 11 height 9
click at [0, 0] on input "checkbox" at bounding box center [0, 0] width 0 height 0
click at [529, 178] on link "Share" at bounding box center [526, 181] width 38 height 16
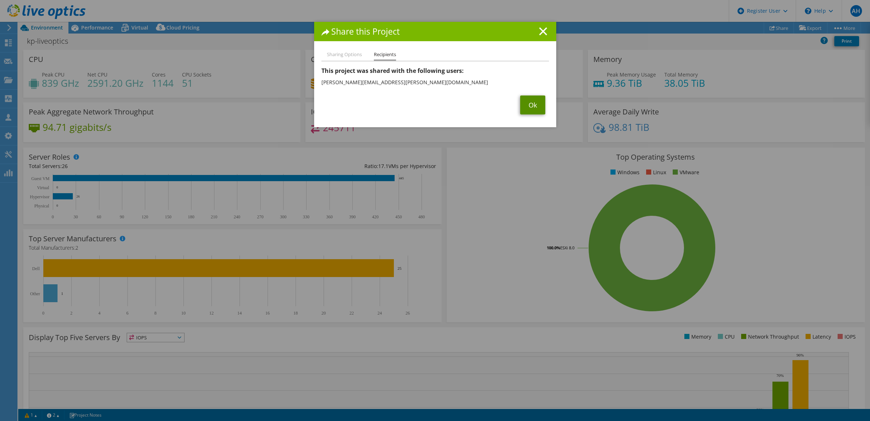
click at [525, 104] on link "Ok" at bounding box center [532, 104] width 25 height 19
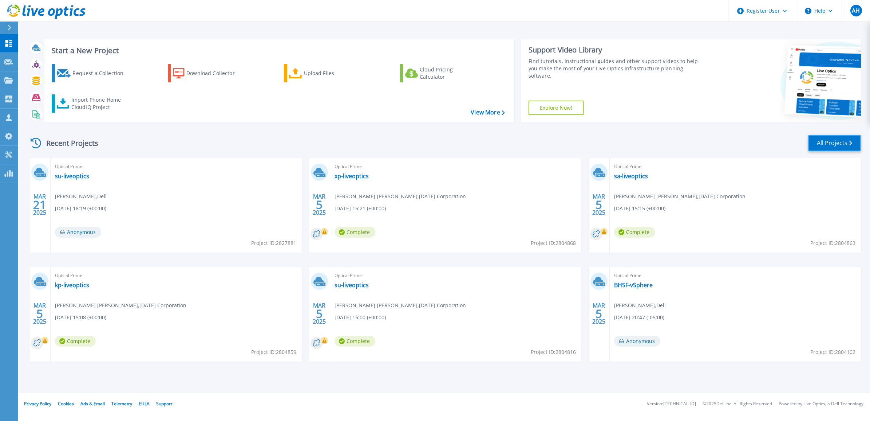
click at [828, 141] on link "All Projects" at bounding box center [834, 143] width 53 height 16
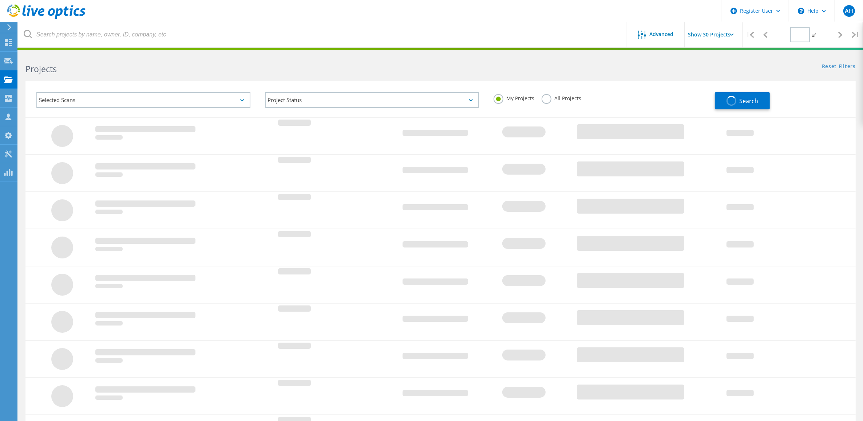
type input "1"
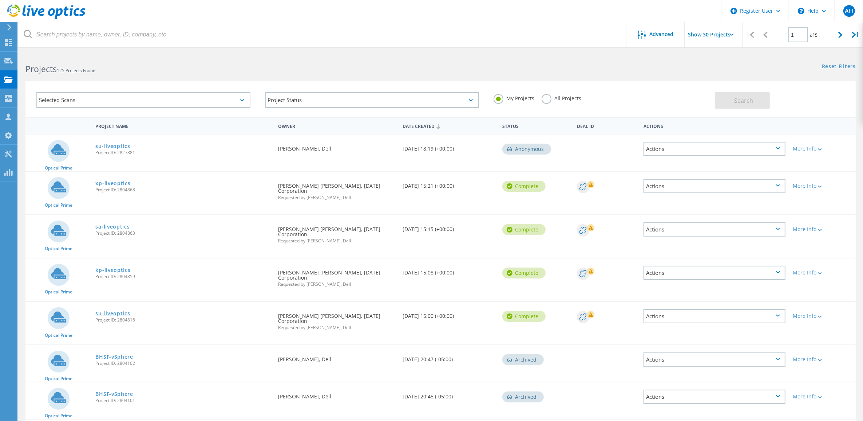
click at [118, 311] on link "su-liveoptics" at bounding box center [112, 313] width 35 height 5
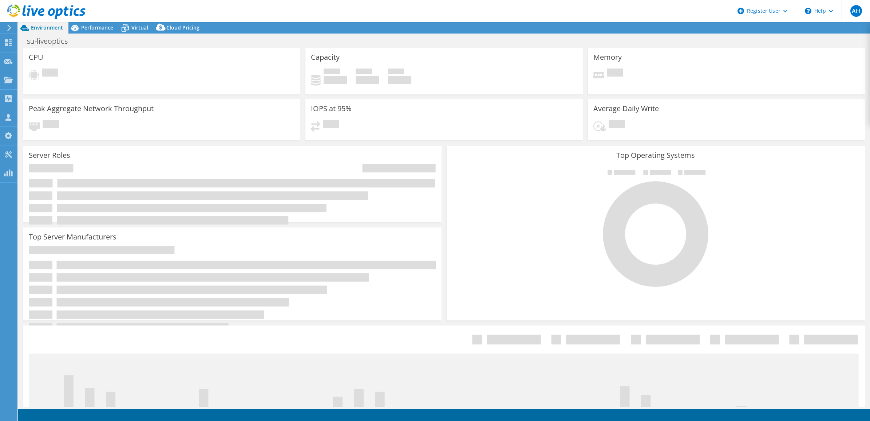
select select "USD"
select select "USEast"
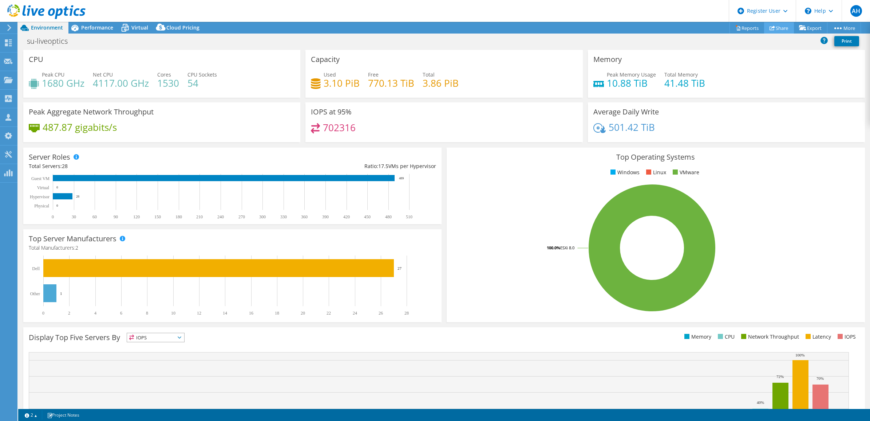
click at [781, 25] on link "Share" at bounding box center [779, 27] width 30 height 11
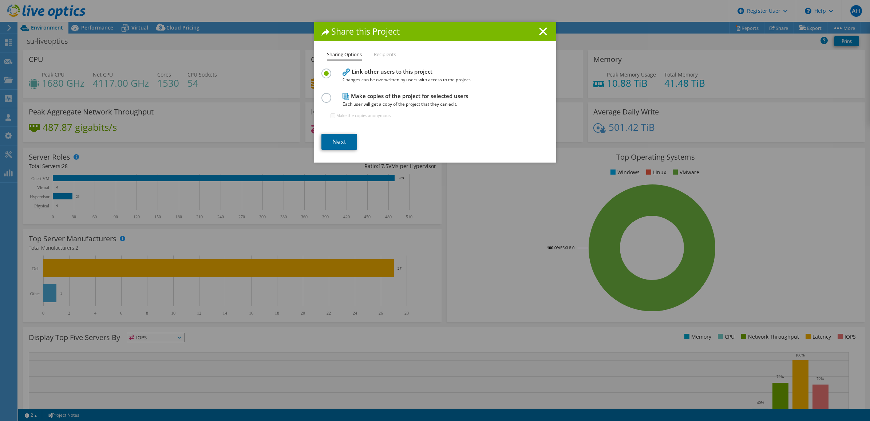
click at [331, 139] on link "Next" at bounding box center [339, 142] width 36 height 16
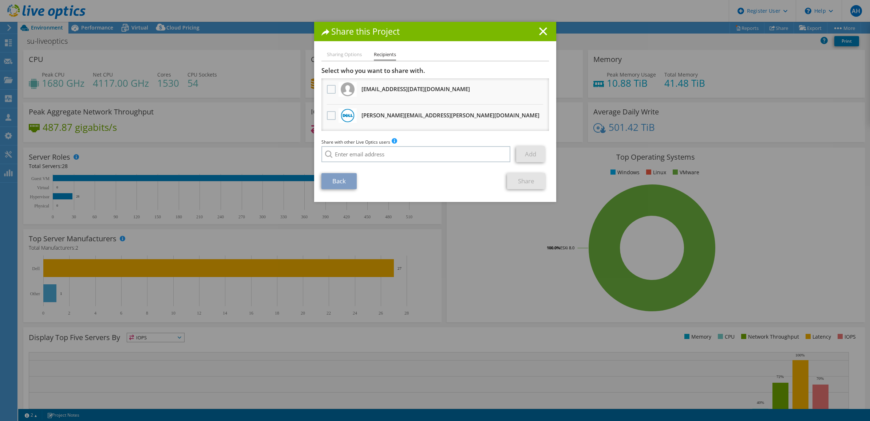
click at [355, 113] on li "Anthony.Alberti@dell.com Will receive an anonymous copy" at bounding box center [435, 117] width 228 height 26
click at [329, 117] on label at bounding box center [332, 115] width 11 height 9
click at [0, 0] on input "checkbox" at bounding box center [0, 0] width 0 height 0
click at [520, 179] on link "Share" at bounding box center [526, 181] width 38 height 16
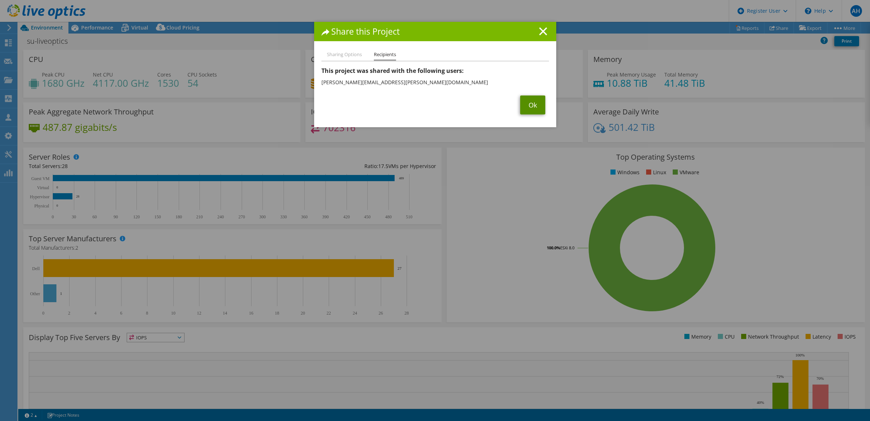
click at [530, 106] on link "Ok" at bounding box center [532, 104] width 25 height 19
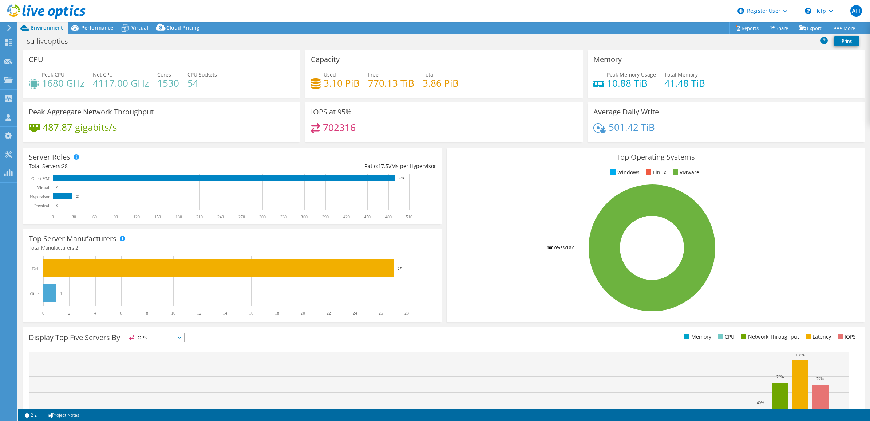
drag, startPoint x: 550, startPoint y: 19, endPoint x: 527, endPoint y: 24, distance: 23.7
click at [550, 19] on header "AH Dell User Andrew Hartog Andrew.Hartog@dell.com Dell My Profile Log Out \n He…" at bounding box center [435, 11] width 870 height 22
select select "USEast"
select select "USD"
